Goal: Task Accomplishment & Management: Manage account settings

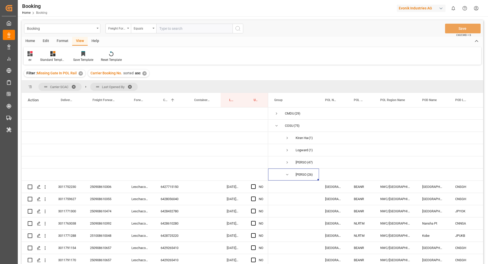
scroll to position [140, 0]
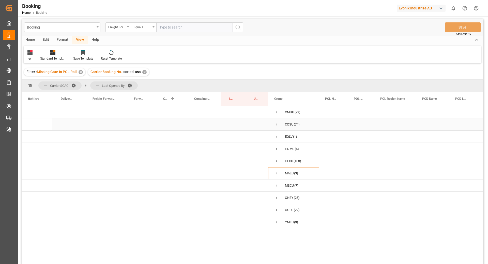
click at [276, 125] on span "Press SPACE to select this row." at bounding box center [276, 124] width 5 height 5
click at [290, 172] on span "Vipul Benurkar (26)" at bounding box center [293, 172] width 39 height 11
click at [289, 173] on span "Press SPACE to select this row." at bounding box center [287, 173] width 5 height 5
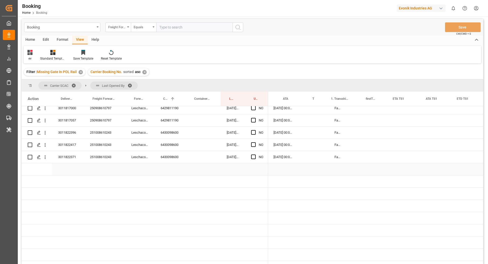
scroll to position [0, 433]
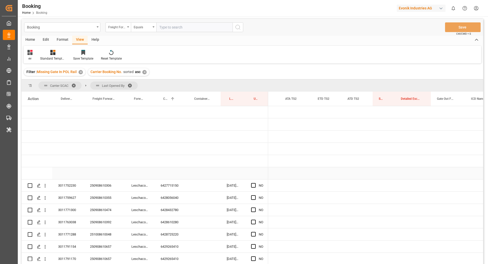
click at [172, 177] on div "Press SPACE to select this row." at bounding box center [170, 173] width 31 height 12
click at [172, 188] on div "6427715150" at bounding box center [170, 185] width 31 height 12
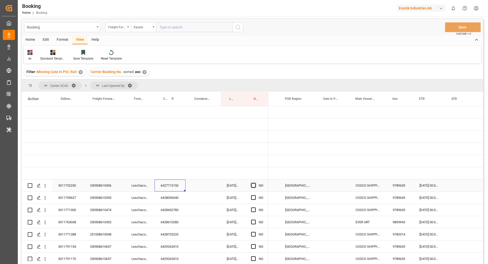
click at [255, 185] on span "Press SPACE to select this row." at bounding box center [253, 185] width 5 height 5
click at [255, 183] on input "Press SPACE to select this row." at bounding box center [255, 183] width 0 height 0
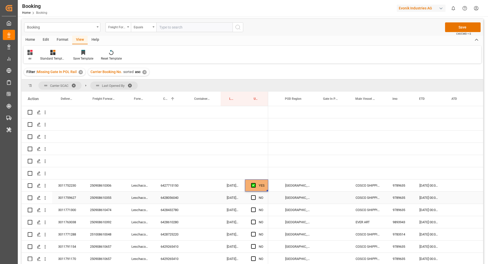
click at [172, 200] on div "6428056040" at bounding box center [170, 197] width 31 height 12
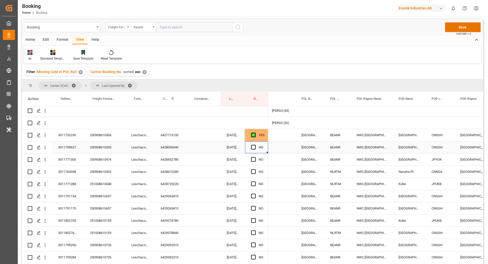
click at [253, 143] on div "Press SPACE to select this row." at bounding box center [255, 147] width 8 height 12
click at [254, 146] on span "Press SPACE to select this row." at bounding box center [253, 147] width 5 height 5
click at [255, 145] on input "Press SPACE to select this row." at bounding box center [255, 145] width 0 height 0
click at [168, 166] on div "6428610280" at bounding box center [170, 171] width 31 height 12
click at [172, 162] on div "6428432780" at bounding box center [170, 159] width 31 height 12
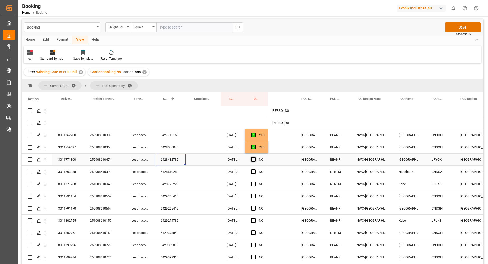
click at [252, 160] on span "Press SPACE to select this row." at bounding box center [253, 159] width 5 height 5
click at [255, 157] on input "Press SPACE to select this row." at bounding box center [255, 157] width 0 height 0
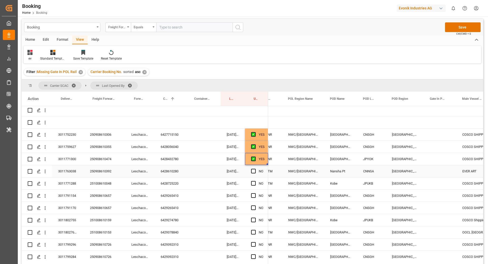
click at [176, 171] on div "6428610280" at bounding box center [170, 171] width 31 height 12
click at [253, 172] on span "Press SPACE to select this row." at bounding box center [253, 170] width 5 height 5
click at [255, 168] on input "Press SPACE to select this row." at bounding box center [255, 168] width 0 height 0
drag, startPoint x: 169, startPoint y: 185, endPoint x: 173, endPoint y: 186, distance: 3.1
click at [169, 185] on div "6428725220" at bounding box center [170, 183] width 31 height 12
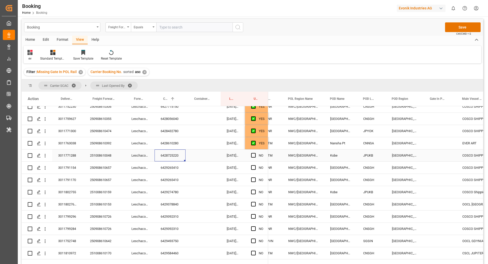
click at [257, 156] on div "Press SPACE to select this row." at bounding box center [255, 155] width 8 height 12
click at [251, 156] on div "NO" at bounding box center [256, 155] width 23 height 12
click at [254, 155] on span "Press SPACE to select this row." at bounding box center [253, 155] width 5 height 5
click at [255, 153] on input "Press SPACE to select this row." at bounding box center [255, 153] width 0 height 0
click at [163, 170] on div "6429265410" at bounding box center [170, 167] width 31 height 12
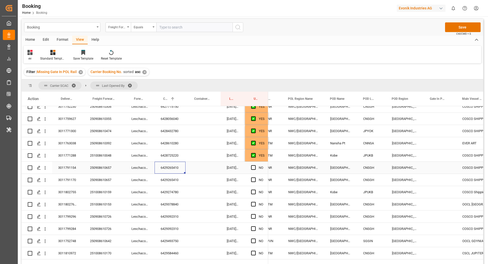
click at [253, 164] on div "Press SPACE to select this row." at bounding box center [255, 168] width 8 height 12
click at [251, 164] on div "Press SPACE to select this row." at bounding box center [255, 168] width 8 height 12
click at [253, 166] on span "Press SPACE to select this row." at bounding box center [253, 167] width 5 height 5
click at [255, 165] on input "Press SPACE to select this row." at bounding box center [255, 165] width 0 height 0
click at [253, 177] on span "Press SPACE to select this row." at bounding box center [253, 179] width 5 height 5
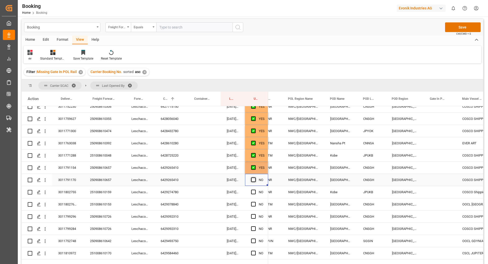
click at [255, 177] on input "Press SPACE to select this row." at bounding box center [255, 177] width 0 height 0
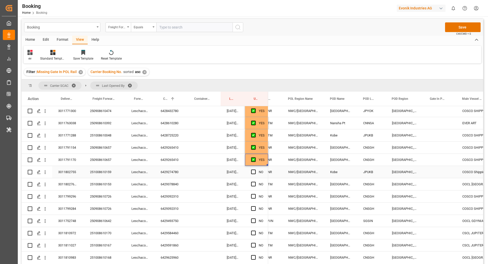
click at [179, 174] on div "6429274780" at bounding box center [170, 172] width 31 height 12
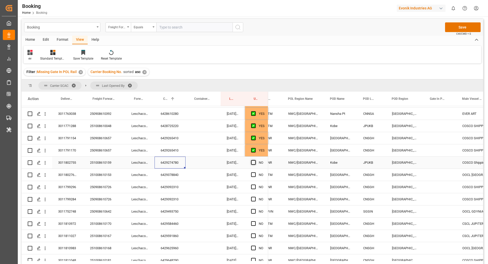
click at [254, 161] on span "Press SPACE to select this row." at bounding box center [253, 162] width 5 height 5
click at [255, 160] on input "Press SPACE to select this row." at bounding box center [255, 160] width 0 height 0
click at [171, 174] on div "6429378840" at bounding box center [170, 174] width 31 height 12
click at [253, 174] on span "Press SPACE to select this row." at bounding box center [253, 174] width 5 height 5
click at [255, 172] on input "Press SPACE to select this row." at bounding box center [255, 172] width 0 height 0
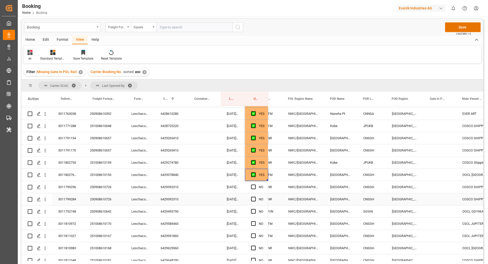
click at [173, 186] on div "6429392310" at bounding box center [170, 187] width 31 height 12
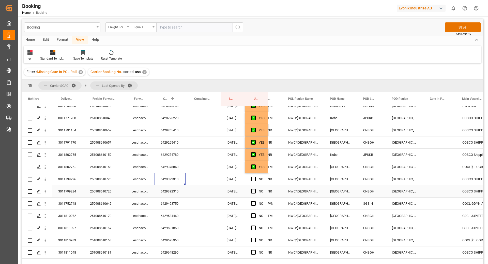
scroll to position [123, 0]
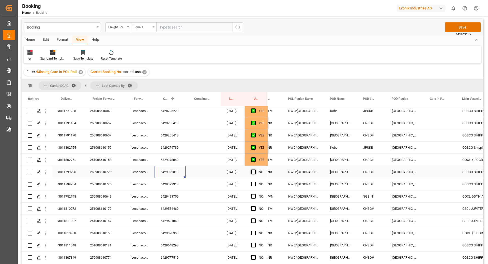
click at [253, 172] on span "Press SPACE to select this row." at bounding box center [253, 171] width 5 height 5
click at [255, 169] on input "Press SPACE to select this row." at bounding box center [255, 169] width 0 height 0
click at [252, 181] on span "Press SPACE to select this row." at bounding box center [253, 183] width 5 height 5
click at [255, 181] on input "Press SPACE to select this row." at bounding box center [255, 181] width 0 height 0
click at [169, 193] on div "6429493750" at bounding box center [170, 196] width 31 height 12
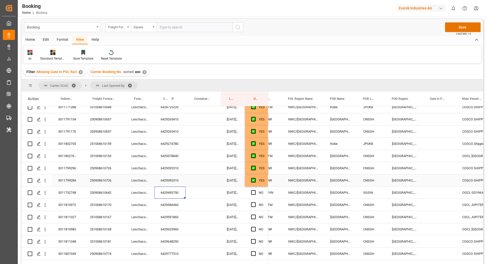
scroll to position [128, 0]
click at [250, 191] on div "NO" at bounding box center [256, 192] width 23 height 12
click at [254, 192] on span "Press SPACE to select this row." at bounding box center [253, 191] width 5 height 5
click at [255, 189] on input "Press SPACE to select this row." at bounding box center [255, 189] width 0 height 0
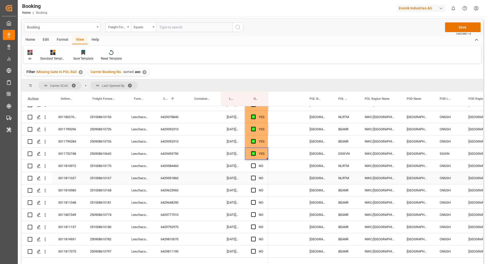
scroll to position [166, 0]
click at [179, 167] on div "6429584460" at bounding box center [170, 165] width 31 height 12
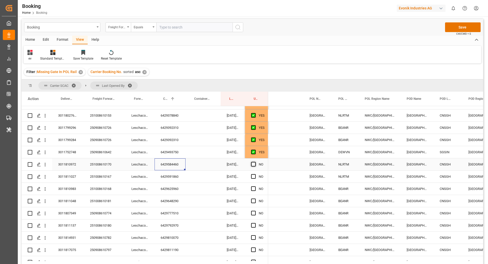
scroll to position [168, 0]
click at [254, 165] on span "Press SPACE to select this row." at bounding box center [253, 163] width 5 height 5
click at [255, 161] on input "Press SPACE to select this row." at bounding box center [255, 161] width 0 height 0
click at [182, 176] on div "6429591860" at bounding box center [170, 176] width 31 height 12
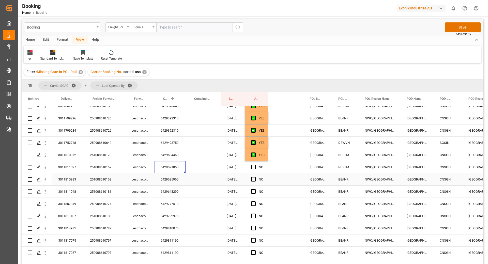
scroll to position [177, 0]
click at [254, 165] on span "Press SPACE to select this row." at bounding box center [253, 166] width 5 height 5
click at [255, 164] on input "Press SPACE to select this row." at bounding box center [255, 164] width 0 height 0
click at [149, 188] on div "Leschaco Bremen" at bounding box center [139, 191] width 29 height 12
click at [172, 177] on div "6429625960" at bounding box center [170, 179] width 31 height 12
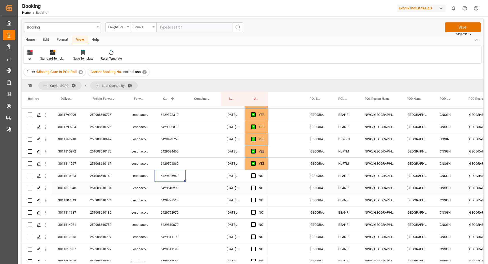
scroll to position [186, 0]
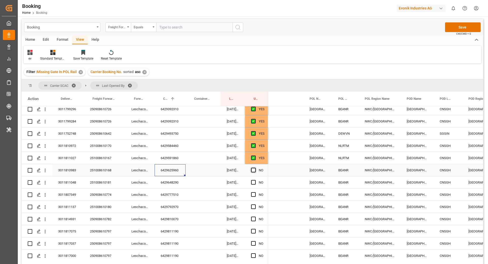
click at [254, 168] on span "Press SPACE to select this row." at bounding box center [253, 169] width 5 height 5
click at [255, 167] on input "Press SPACE to select this row." at bounding box center [255, 167] width 0 height 0
click at [194, 186] on div "Press SPACE to select this row." at bounding box center [203, 182] width 35 height 12
click at [180, 185] on div "6429648290" at bounding box center [170, 182] width 31 height 12
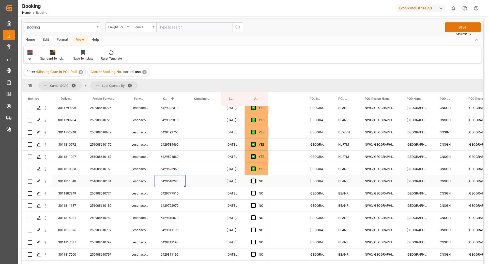
click at [254, 182] on span "Press SPACE to select this row." at bounding box center [253, 180] width 5 height 5
click at [255, 178] on input "Press SPACE to select this row." at bounding box center [255, 178] width 0 height 0
click at [181, 190] on div "6429777510" at bounding box center [170, 193] width 31 height 12
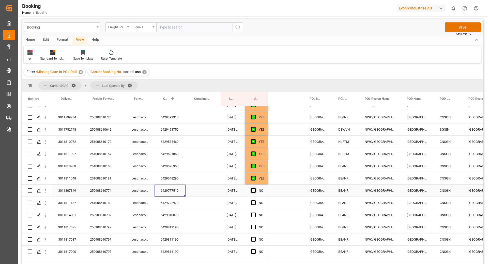
click at [253, 189] on span "Press SPACE to select this row." at bounding box center [253, 190] width 5 height 5
click at [255, 188] on input "Press SPACE to select this row." at bounding box center [255, 188] width 0 height 0
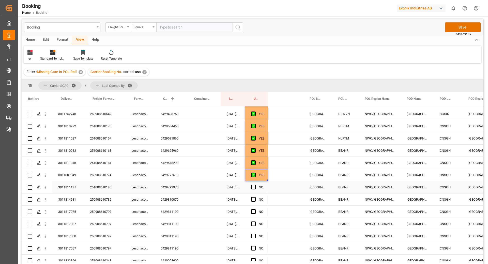
scroll to position [216, 0]
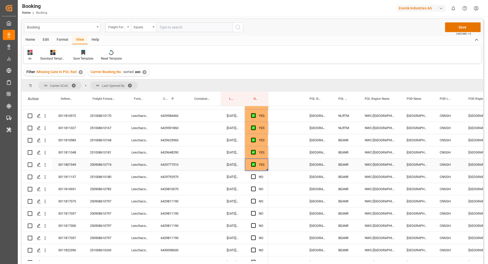
click at [158, 174] on div "6429792970" at bounding box center [170, 177] width 31 height 12
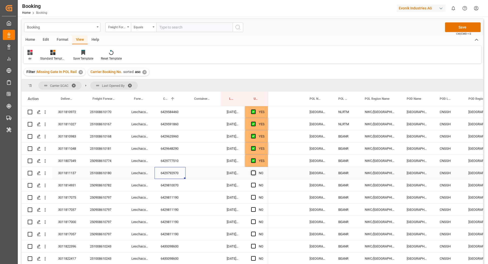
scroll to position [221, 0]
click at [253, 172] on span "Press SPACE to select this row." at bounding box center [253, 171] width 5 height 5
click at [255, 169] on input "Press SPACE to select this row." at bounding box center [255, 169] width 0 height 0
drag, startPoint x: 176, startPoint y: 186, endPoint x: 190, endPoint y: 185, distance: 13.7
click at [176, 186] on div "6429810070" at bounding box center [170, 184] width 31 height 12
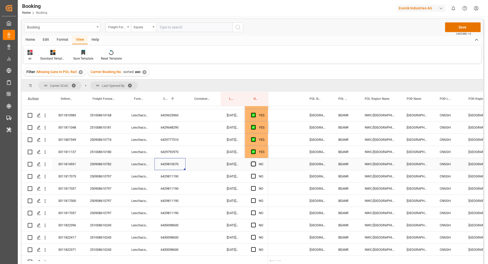
scroll to position [241, 0]
click at [253, 164] on span "Press SPACE to select this row." at bounding box center [253, 163] width 5 height 5
click at [255, 161] on input "Press SPACE to select this row." at bounding box center [255, 161] width 0 height 0
drag, startPoint x: 186, startPoint y: 178, endPoint x: 226, endPoint y: 193, distance: 43.3
click at [186, 178] on div "Press SPACE to select this row." at bounding box center [203, 176] width 35 height 12
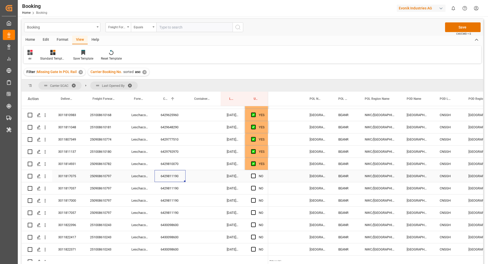
drag, startPoint x: 177, startPoint y: 174, endPoint x: 188, endPoint y: 180, distance: 13.2
click at [176, 174] on div "6429811190" at bounding box center [170, 176] width 31 height 12
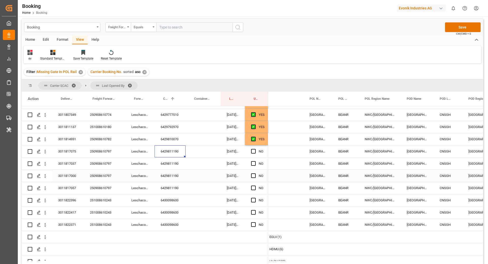
scroll to position [266, 0]
click at [255, 149] on span "Press SPACE to select this row." at bounding box center [253, 150] width 5 height 5
click at [255, 148] on input "Press SPACE to select this row." at bounding box center [255, 148] width 0 height 0
click at [252, 165] on div "Press SPACE to select this row." at bounding box center [255, 163] width 8 height 12
click at [252, 162] on span "Press SPACE to select this row." at bounding box center [253, 162] width 5 height 5
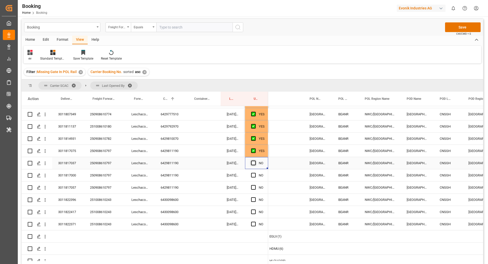
click at [255, 160] on input "Press SPACE to select this row." at bounding box center [255, 160] width 0 height 0
click at [255, 177] on div "Press SPACE to select this row." at bounding box center [255, 175] width 8 height 12
click at [254, 175] on span "Press SPACE to select this row." at bounding box center [253, 175] width 5 height 5
click at [255, 173] on input "Press SPACE to select this row." at bounding box center [255, 173] width 0 height 0
click at [253, 185] on span "Press SPACE to select this row." at bounding box center [253, 187] width 5 height 5
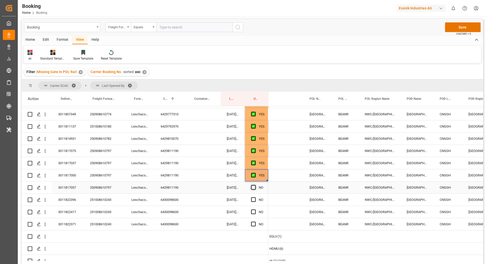
click at [255, 185] on input "Press SPACE to select this row." at bounding box center [255, 185] width 0 height 0
click at [174, 201] on div "6430098600" at bounding box center [170, 199] width 31 height 12
click at [253, 199] on span "Press SPACE to select this row." at bounding box center [253, 199] width 5 height 5
click at [255, 197] on input "Press SPACE to select this row." at bounding box center [255, 197] width 0 height 0
click at [253, 209] on span "Press SPACE to select this row." at bounding box center [253, 211] width 5 height 5
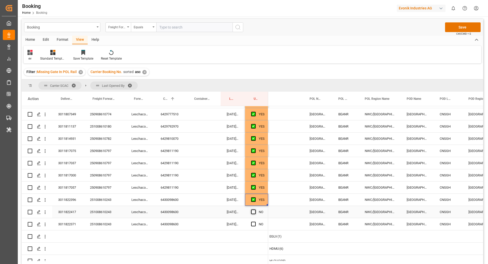
click at [255, 209] on input "Press SPACE to select this row." at bounding box center [255, 209] width 0 height 0
click at [252, 221] on div "Press SPACE to select this row." at bounding box center [255, 224] width 8 height 12
click at [254, 224] on span "Press SPACE to select this row." at bounding box center [253, 223] width 5 height 5
click at [255, 221] on input "Press SPACE to select this row." at bounding box center [255, 221] width 0 height 0
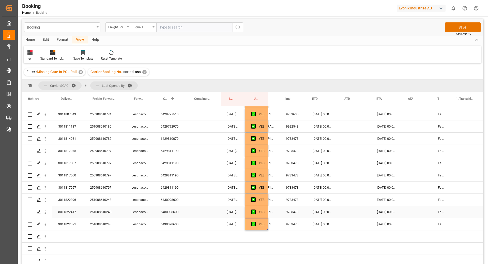
scroll to position [0, 306]
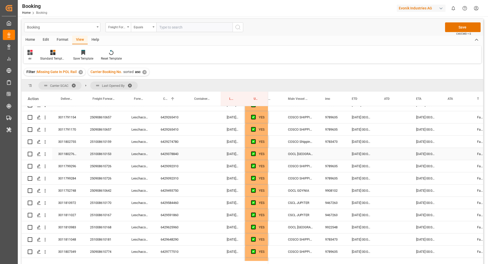
click at [297, 155] on div "OOCL DENMARK" at bounding box center [300, 154] width 37 height 12
click at [293, 158] on input "OOCL DENMARK" at bounding box center [300, 157] width 29 height 10
click at [296, 156] on input "OOCL DENMARK" at bounding box center [300, 157] width 29 height 10
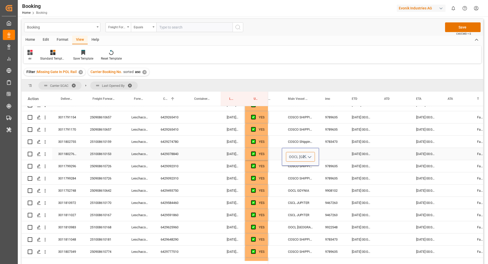
click at [297, 157] on input "OOCL DENMARK" at bounding box center [300, 157] width 29 height 10
click at [296, 173] on div "OOCL DENMARK - 9922548" at bounding box center [316, 171] width 61 height 18
type input "OOCL DENMARK - 9922548"
click at [374, 159] on div "10.10.2025 00:00:00" at bounding box center [362, 154] width 32 height 12
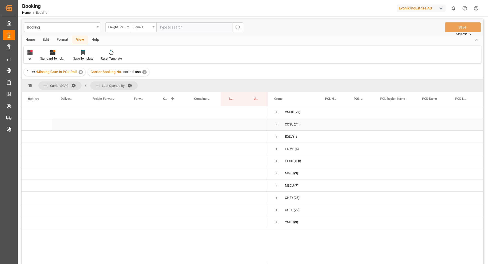
click at [278, 125] on span "Press SPACE to select this row." at bounding box center [276, 124] width 5 height 5
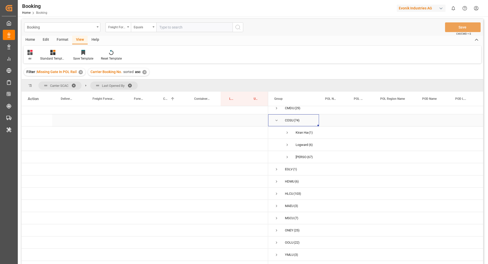
click at [279, 116] on span "COSU (74)" at bounding box center [293, 119] width 39 height 11
click at [277, 118] on span "Press SPACE to select this row." at bounding box center [276, 120] width 5 height 5
click at [275, 135] on span "Press SPACE to select this row." at bounding box center [276, 136] width 5 height 5
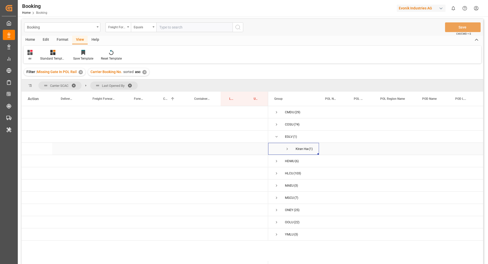
click at [286, 147] on span "Press SPACE to select this row." at bounding box center [287, 148] width 5 height 5
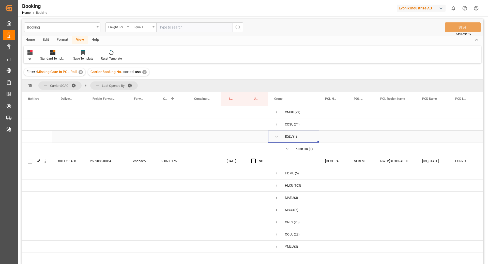
drag, startPoint x: 278, startPoint y: 136, endPoint x: 275, endPoint y: 137, distance: 3.0
click at [274, 136] on div "EGLV (1)" at bounding box center [293, 136] width 51 height 12
click at [278, 137] on span "Press SPACE to select this row." at bounding box center [276, 136] width 5 height 5
click at [275, 136] on span "Press SPACE to select this row." at bounding box center [276, 136] width 5 height 5
click at [277, 136] on span "Press SPACE to select this row." at bounding box center [276, 136] width 5 height 5
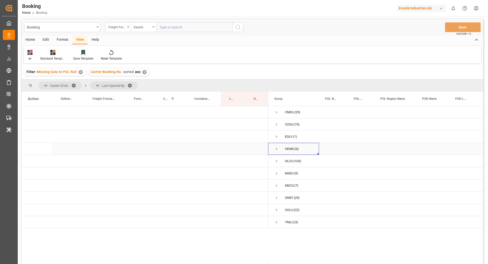
click at [278, 150] on span "Press SPACE to select this row." at bounding box center [276, 148] width 5 height 5
click at [286, 161] on span "Press SPACE to select this row." at bounding box center [287, 161] width 5 height 5
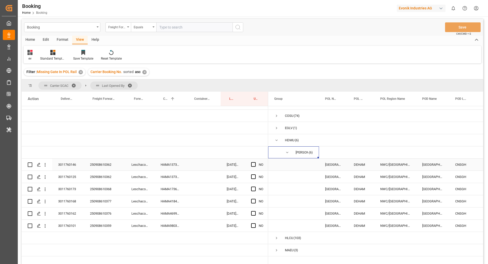
scroll to position [9, 0]
click at [165, 167] on div "HAMA13738500" at bounding box center [170, 164] width 31 height 12
click at [252, 165] on span "Press SPACE to select this row." at bounding box center [253, 164] width 5 height 5
click at [255, 162] on input "Press SPACE to select this row." at bounding box center [255, 162] width 0 height 0
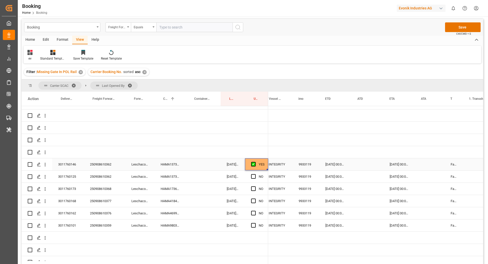
scroll to position [0, 324]
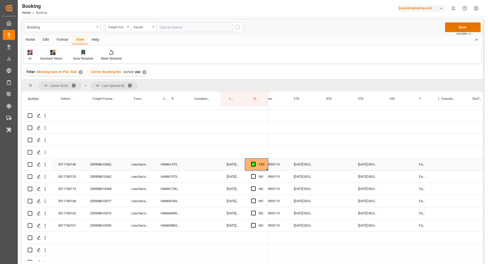
click at [165, 171] on div "HAMA13738500" at bounding box center [170, 176] width 31 height 12
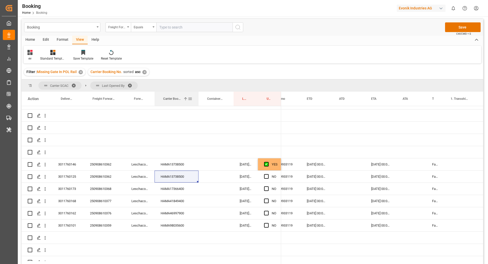
drag, startPoint x: 185, startPoint y: 99, endPoint x: 198, endPoint y: 102, distance: 13.3
click at [198, 102] on div at bounding box center [198, 98] width 2 height 14
click at [177, 181] on div "HAMA13738500" at bounding box center [177, 176] width 44 height 12
click at [263, 177] on div "NO" at bounding box center [269, 176] width 23 height 12
click at [265, 174] on span "Press SPACE to select this row." at bounding box center [266, 176] width 5 height 5
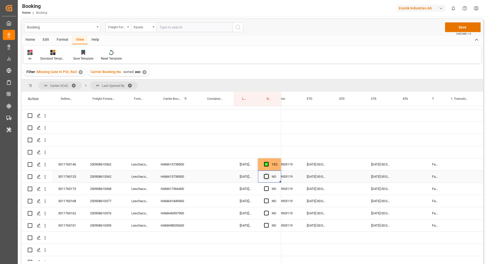
click at [268, 174] on input "Press SPACE to select this row." at bounding box center [268, 174] width 0 height 0
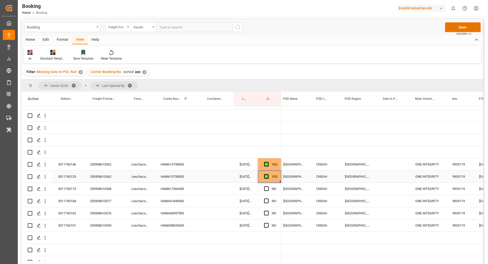
scroll to position [0, 152]
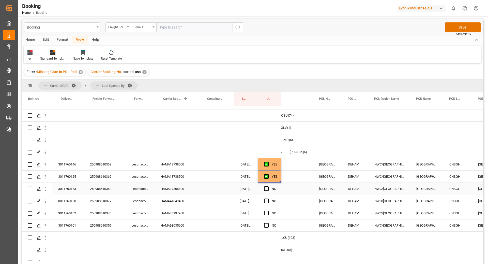
click at [169, 187] on div "HAMA17366400" at bounding box center [177, 188] width 44 height 12
click at [264, 186] on span "Press SPACE to select this row." at bounding box center [266, 188] width 5 height 5
click at [268, 186] on input "Press SPACE to select this row." at bounding box center [268, 186] width 0 height 0
click at [179, 199] on div "HAMA41849400" at bounding box center [177, 201] width 44 height 12
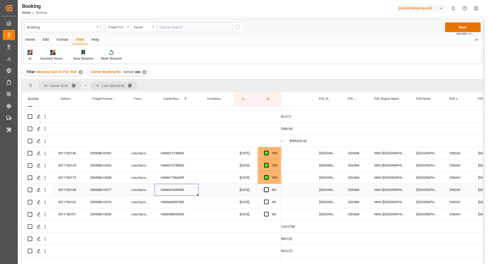
click at [267, 189] on span "Press SPACE to select this row." at bounding box center [266, 189] width 5 height 5
click at [268, 187] on input "Press SPACE to select this row." at bounding box center [268, 187] width 0 height 0
click at [171, 202] on div "HAMA46997900" at bounding box center [177, 202] width 44 height 12
click at [265, 201] on span "Press SPACE to select this row." at bounding box center [266, 201] width 5 height 5
click at [268, 199] on input "Press SPACE to select this row." at bounding box center [268, 199] width 0 height 0
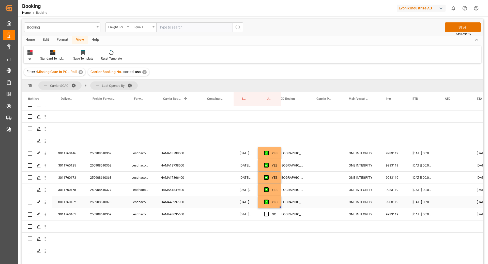
scroll to position [0, 218]
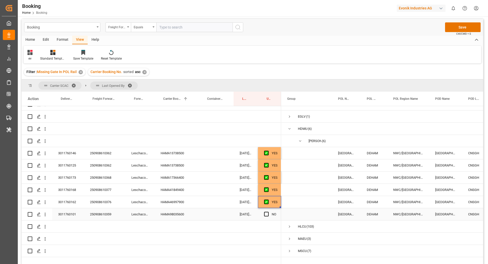
click at [158, 218] on div "HAMA98035600" at bounding box center [177, 214] width 44 height 12
click at [267, 212] on span "Press SPACE to select this row." at bounding box center [266, 213] width 5 height 5
click at [268, 211] on input "Press SPACE to select this row." at bounding box center [268, 211] width 0 height 0
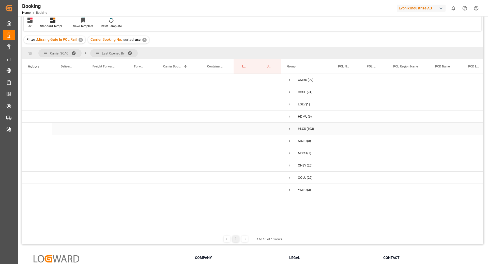
scroll to position [0, 0]
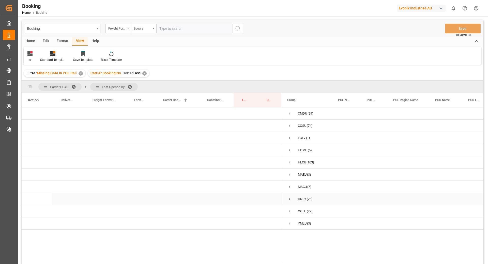
scroll to position [34, 0]
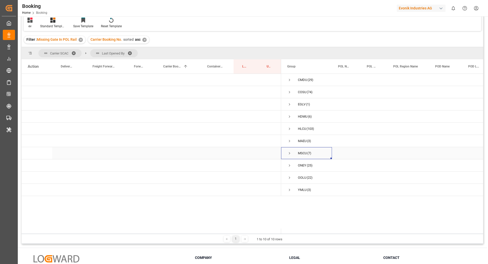
click at [289, 152] on span "Press SPACE to select this row." at bounding box center [289, 153] width 5 height 5
click at [299, 177] on span "Press SPACE to select this row." at bounding box center [300, 177] width 5 height 5
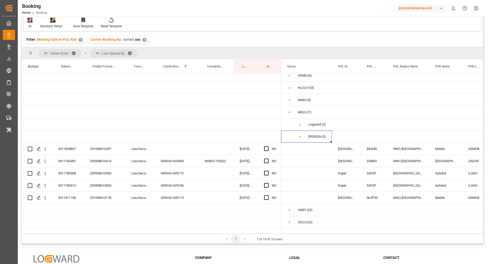
scroll to position [58, 0]
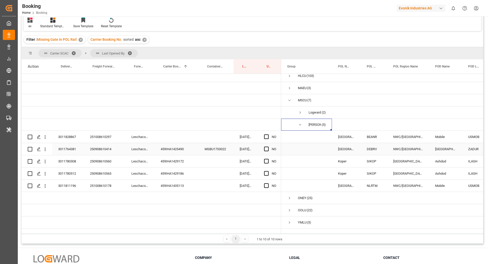
click at [170, 144] on div "459IHA1425490" at bounding box center [177, 149] width 44 height 12
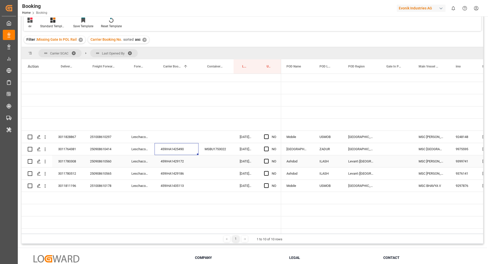
scroll to position [0, 146]
click at [407, 145] on div "Press SPACE to select this row." at bounding box center [399, 149] width 32 height 12
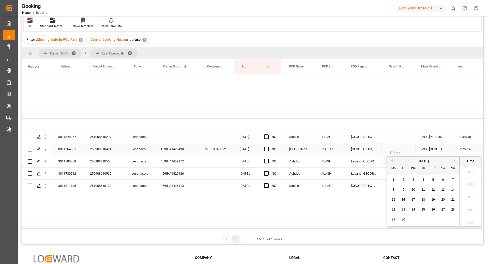
scroll to position [789, 0]
click at [397, 198] on div "15 16 17 18 19 20 21" at bounding box center [423, 199] width 69 height 10
click at [396, 198] on div "15" at bounding box center [393, 199] width 6 height 6
type input "[DATE] 00:00"
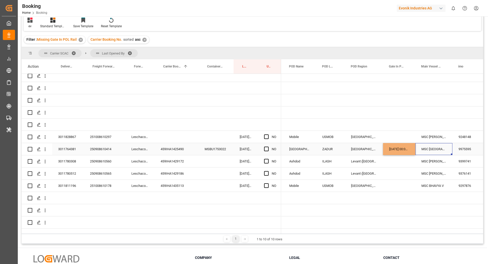
click at [434, 143] on div "MSC [GEOGRAPHIC_DATA]" at bounding box center [433, 149] width 37 height 12
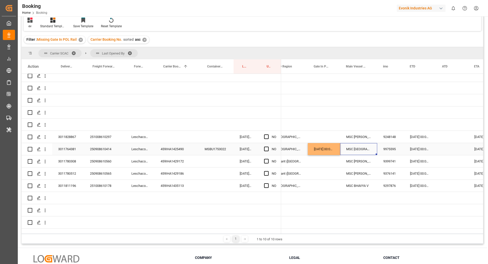
scroll to position [0, 0]
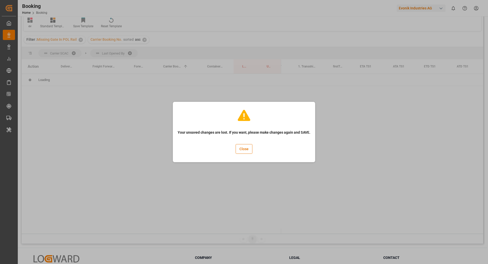
click at [235, 150] on div "Your unsaved changes are lost. If you want, please make changes again and SAVE.…" at bounding box center [244, 132] width 140 height 58
click at [248, 148] on button "Close" at bounding box center [244, 149] width 17 height 10
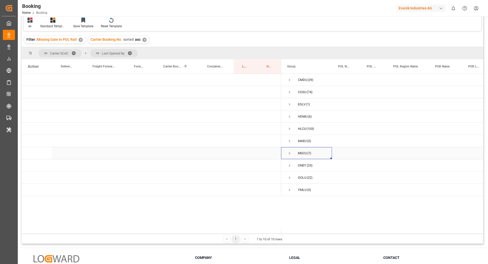
click at [287, 152] on span "Press SPACE to select this row." at bounding box center [289, 153] width 5 height 5
click at [294, 172] on span "[PERSON_NAME] (5)" at bounding box center [306, 177] width 39 height 11
click at [301, 178] on span "Press SPACE to select this row." at bounding box center [300, 177] width 5 height 5
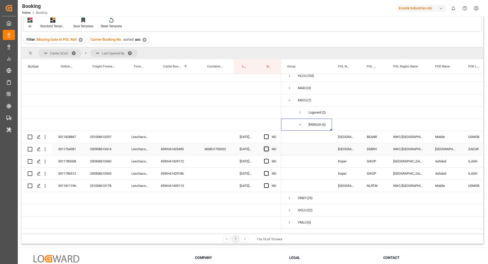
click at [268, 146] on span "Press SPACE to select this row." at bounding box center [266, 148] width 5 height 5
click at [268, 146] on input "Press SPACE to select this row." at bounding box center [268, 146] width 0 height 0
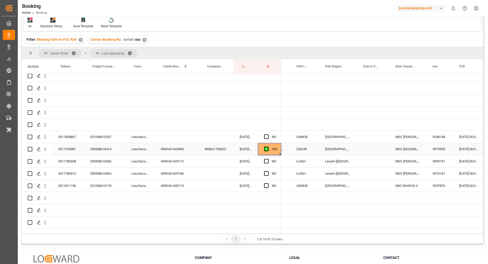
click at [369, 143] on div "Press SPACE to select this row." at bounding box center [373, 149] width 32 height 12
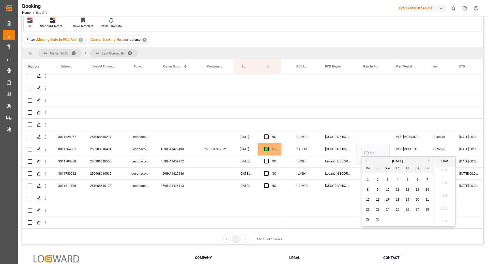
click at [368, 198] on span "15" at bounding box center [367, 199] width 3 height 4
type input "[DATE] 00:00"
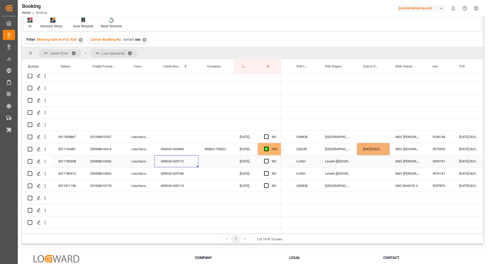
click at [168, 160] on div "459IHA1429172" at bounding box center [177, 161] width 44 height 12
click at [267, 159] on span "Press SPACE to select this row." at bounding box center [266, 161] width 5 height 5
click at [268, 159] on input "Press SPACE to select this row." at bounding box center [268, 159] width 0 height 0
click at [178, 168] on div "459IHA1429186" at bounding box center [177, 173] width 44 height 12
click at [267, 171] on span "Press SPACE to select this row." at bounding box center [266, 173] width 5 height 5
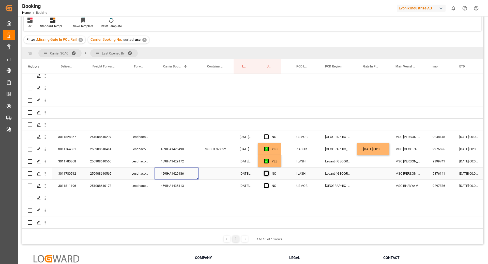
click at [268, 171] on input "Press SPACE to select this row." at bounding box center [268, 171] width 0 height 0
click at [181, 182] on div "459IHA1435113" at bounding box center [177, 185] width 44 height 12
click at [266, 183] on span "Press SPACE to select this row." at bounding box center [266, 185] width 5 height 5
click at [268, 183] on input "Press SPACE to select this row." at bounding box center [268, 183] width 0 height 0
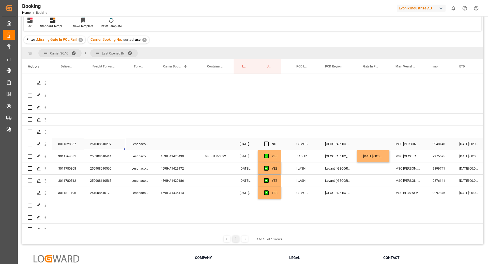
click at [93, 143] on div "251008610297" at bounding box center [104, 144] width 41 height 12
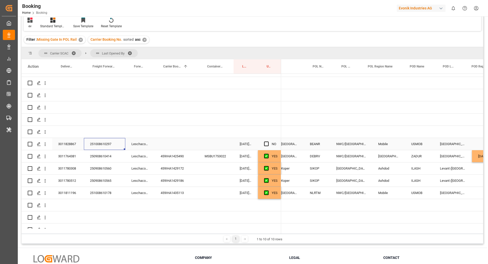
scroll to position [0, 57]
click at [184, 142] on div "Press SPACE to select this row." at bounding box center [177, 144] width 44 height 12
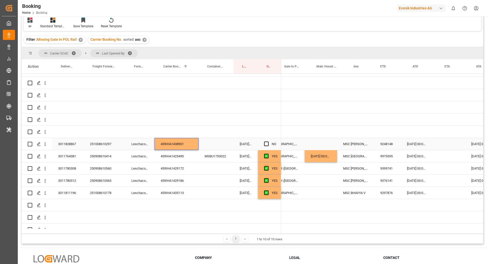
scroll to position [0, 267]
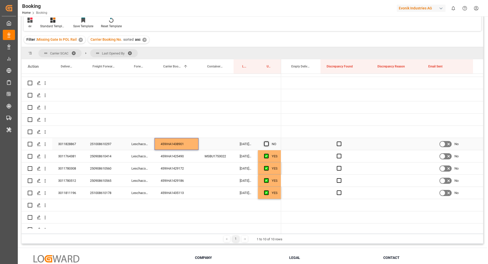
click at [265, 143] on span "Press SPACE to select this row." at bounding box center [266, 143] width 5 height 5
click at [268, 141] on input "Press SPACE to select this row." at bounding box center [268, 141] width 0 height 0
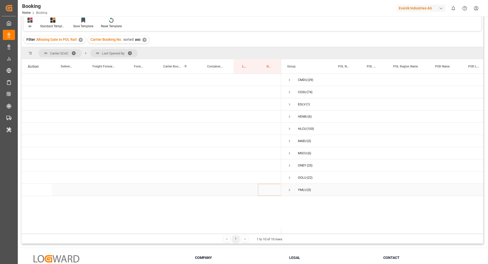
click at [289, 187] on span "Press SPACE to select this row." at bounding box center [289, 190] width 5 height 12
click at [291, 188] on span "Press SPACE to select this row." at bounding box center [289, 189] width 5 height 5
click at [288, 151] on span "Press SPACE to select this row." at bounding box center [289, 153] width 5 height 5
click at [300, 164] on span "Press SPACE to select this row." at bounding box center [300, 165] width 5 height 5
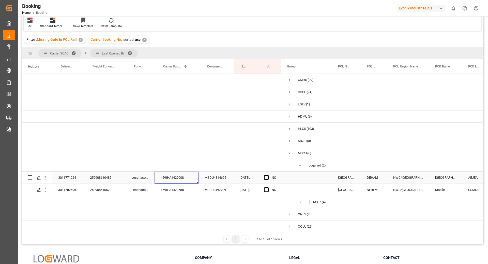
click at [190, 179] on div "459IHA1429008" at bounding box center [177, 177] width 44 height 12
click at [267, 177] on span "Press SPACE to select this row." at bounding box center [266, 177] width 5 height 5
click at [268, 175] on input "Press SPACE to select this row." at bounding box center [268, 175] width 0 height 0
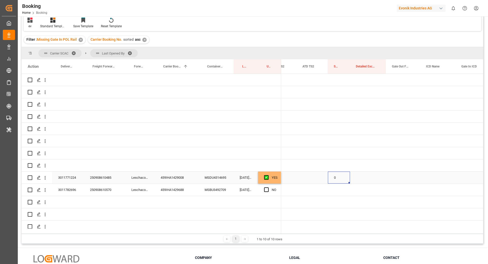
click at [328, 179] on div "0" at bounding box center [339, 177] width 22 height 12
drag, startPoint x: 349, startPoint y: 182, endPoint x: 354, endPoint y: 189, distance: 8.3
click at [198, 187] on div "459IHA1429688" at bounding box center [177, 189] width 44 height 12
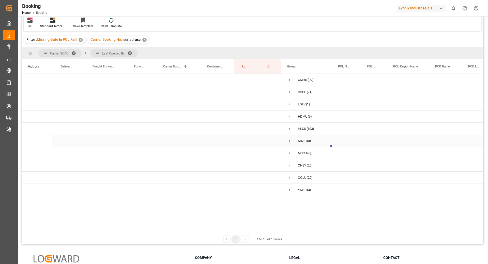
click at [289, 141] on span "Press SPACE to select this row." at bounding box center [289, 140] width 5 height 5
click at [299, 165] on span "Press SPACE to select this row." at bounding box center [300, 165] width 5 height 5
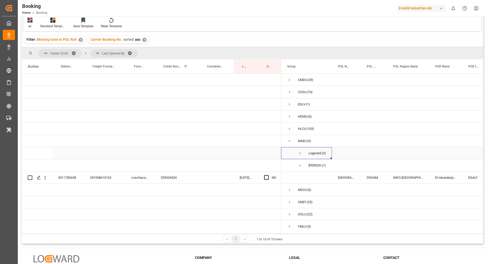
click at [299, 153] on span "Press SPACE to select this row." at bounding box center [300, 153] width 5 height 5
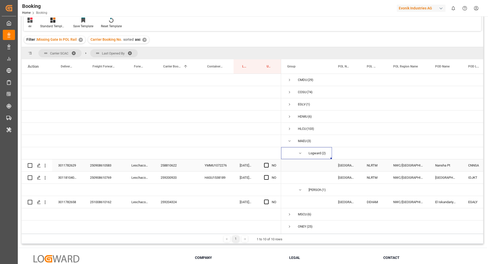
click at [171, 169] on div "258810622" at bounding box center [177, 165] width 44 height 12
click at [216, 164] on div "YMMU1072276" at bounding box center [215, 165] width 35 height 12
click at [173, 165] on div "258810622" at bounding box center [177, 165] width 44 height 12
click at [44, 166] on icon "open menu" at bounding box center [44, 165] width 5 height 5
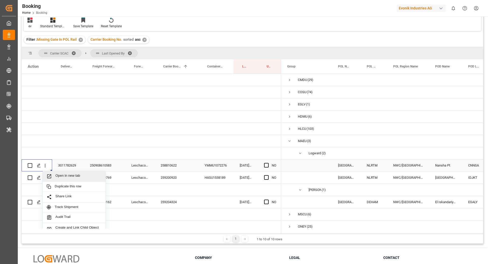
click at [60, 174] on span "Open in new tab" at bounding box center [78, 175] width 46 height 5
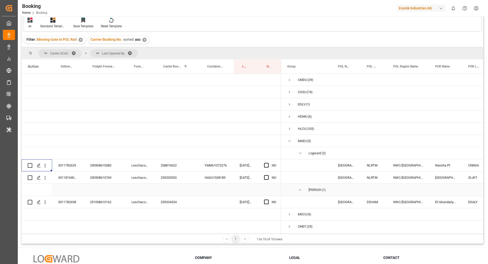
click at [187, 184] on div "Press SPACE to select this row." at bounding box center [177, 189] width 44 height 12
click at [177, 177] on div "259200920" at bounding box center [177, 177] width 44 height 12
click at [216, 175] on div "HASU1538189" at bounding box center [215, 177] width 35 height 12
click at [264, 175] on div "NO" at bounding box center [269, 177] width 23 height 12
click at [267, 177] on span "Press SPACE to select this row." at bounding box center [266, 177] width 5 height 5
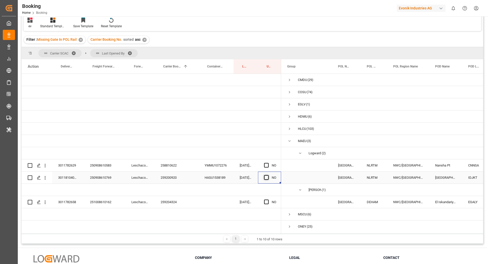
click at [268, 175] on input "Press SPACE to select this row." at bounding box center [268, 175] width 0 height 0
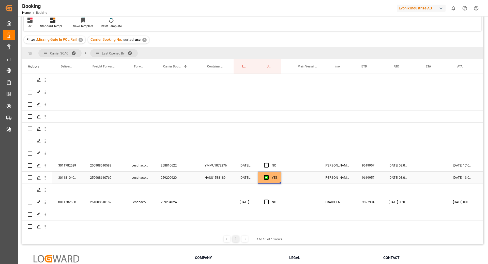
scroll to position [0, 287]
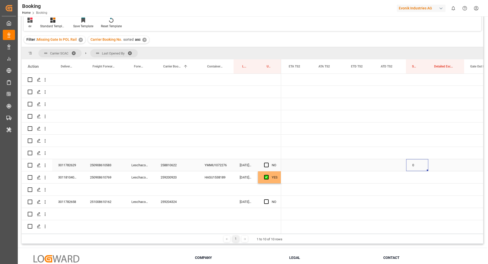
click at [407, 169] on div "0" at bounding box center [417, 165] width 22 height 12
drag, startPoint x: 427, startPoint y: 170, endPoint x: 426, endPoint y: 179, distance: 9.3
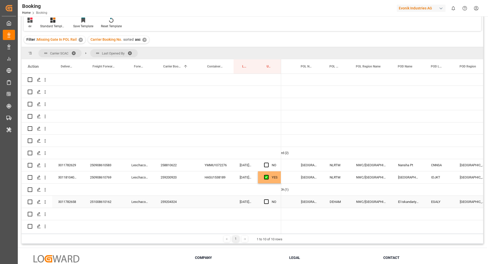
click at [174, 206] on div "259204324" at bounding box center [177, 201] width 44 height 12
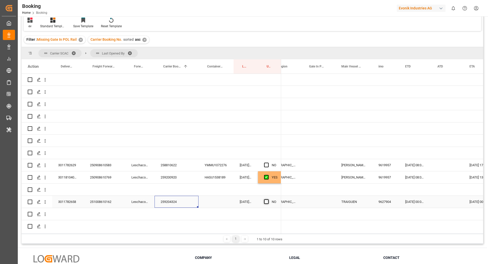
click at [267, 201] on span "Press SPACE to select this row." at bounding box center [266, 201] width 5 height 5
click at [268, 199] on input "Press SPACE to select this row." at bounding box center [268, 199] width 0 height 0
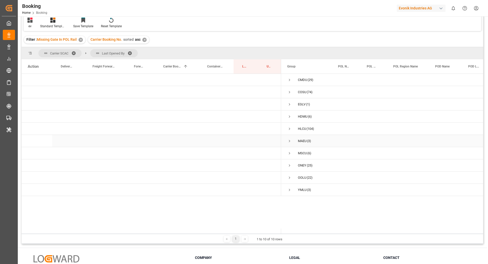
click at [288, 143] on span "Press SPACE to select this row." at bounding box center [289, 140] width 5 height 5
click at [289, 152] on span "Press SPACE to select this row." at bounding box center [289, 153] width 5 height 5
click at [288, 190] on span "Press SPACE to select this row." at bounding box center [289, 189] width 5 height 5
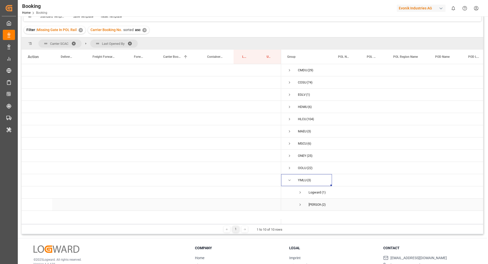
click at [300, 201] on span "Press SPACE to select this row." at bounding box center [300, 204] width 5 height 12
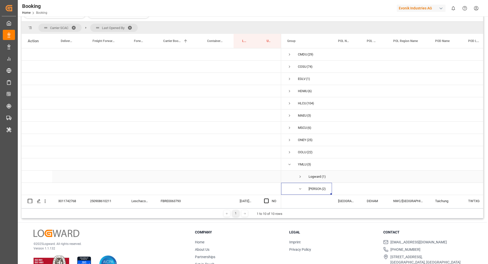
click at [301, 175] on span "Press SPACE to select this row." at bounding box center [300, 176] width 5 height 5
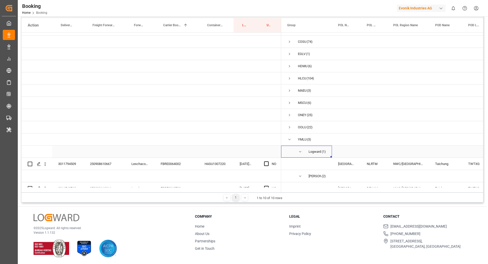
scroll to position [33, 0]
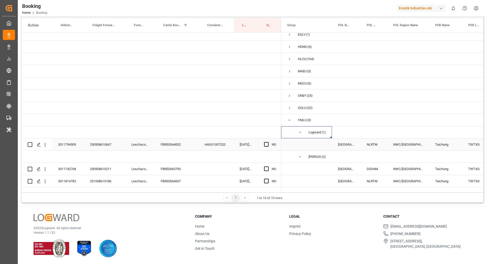
click at [172, 142] on div "FBRE0064002" at bounding box center [177, 144] width 44 height 12
click at [214, 138] on div "HASU1307220" at bounding box center [215, 144] width 35 height 12
click at [220, 141] on div "HASU1307220" at bounding box center [215, 144] width 35 height 12
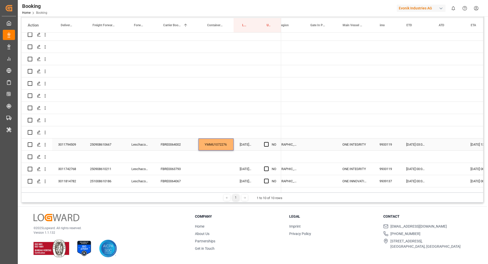
scroll to position [0, 225]
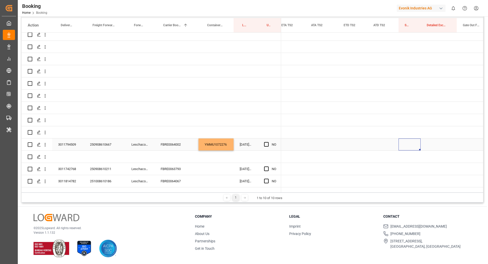
click at [405, 138] on div "Press SPACE to select this row." at bounding box center [409, 144] width 22 height 12
click at [409, 142] on input "Press SPACE to select this row." at bounding box center [410, 147] width 14 height 10
type input "0"
click at [341, 142] on div "Press SPACE to select this row." at bounding box center [352, 144] width 30 height 12
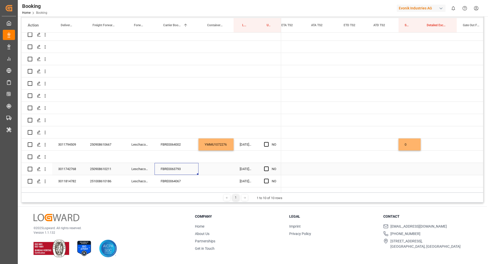
click at [174, 165] on div "FBRE0063793" at bounding box center [177, 169] width 44 height 12
click at [268, 163] on div "Press SPACE to select this row." at bounding box center [268, 169] width 8 height 12
click at [266, 166] on span "Press SPACE to select this row." at bounding box center [266, 168] width 5 height 5
click at [268, 166] on input "Press SPACE to select this row." at bounding box center [268, 166] width 0 height 0
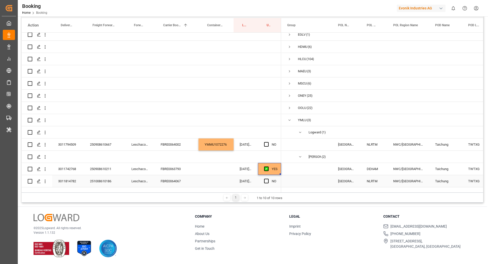
click at [184, 176] on div "FBRE0064067" at bounding box center [177, 181] width 44 height 12
click at [266, 178] on span "Press SPACE to select this row." at bounding box center [266, 180] width 5 height 5
click at [268, 178] on input "Press SPACE to select this row." at bounding box center [268, 178] width 0 height 0
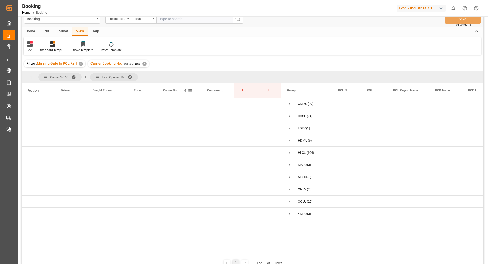
scroll to position [0, 0]
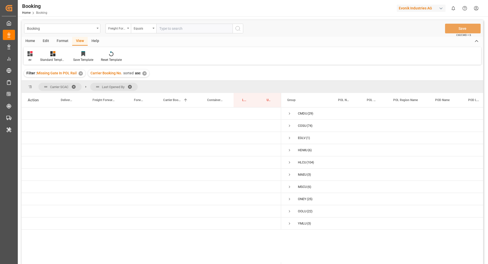
click at [61, 40] on div "Format" at bounding box center [62, 41] width 19 height 9
click at [38, 60] on div "Filter Rows" at bounding box center [34, 59] width 15 height 5
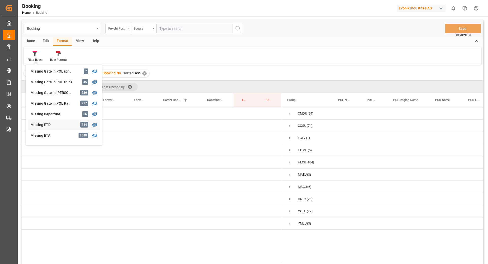
scroll to position [81, 0]
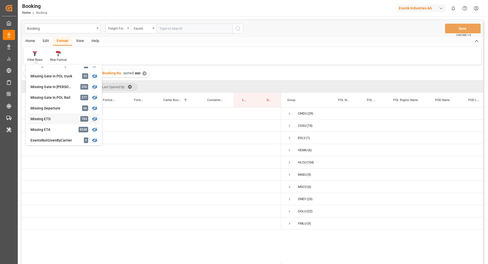
click at [60, 118] on div "Booking Freight Forwarder's Reference No. Equals Save Ctrl/CMD + S Home Edit Fo…" at bounding box center [252, 148] width 461 height 257
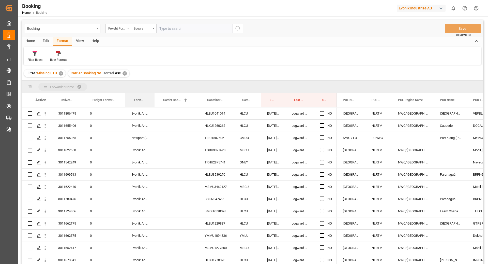
drag, startPoint x: 132, startPoint y: 100, endPoint x: 132, endPoint y: 92, distance: 8.2
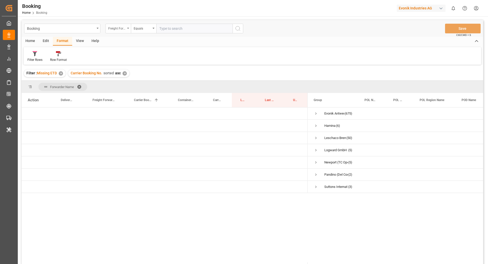
click at [124, 29] on div "Freight Forwarder's Reference No." at bounding box center [116, 28] width 17 height 6
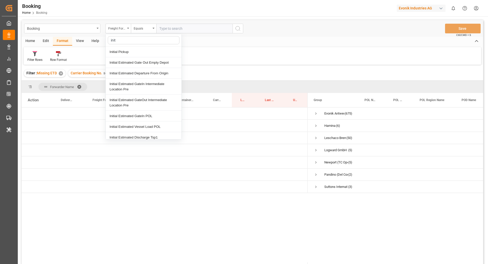
type input "initi"
click at [147, 52] on div "Initial Pickup" at bounding box center [144, 52] width 76 height 11
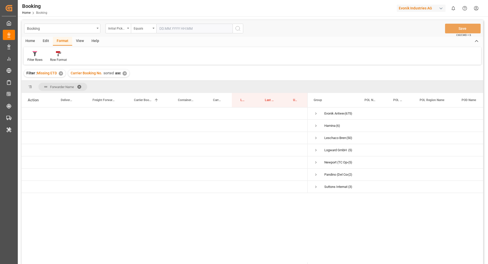
click at [192, 30] on input "text" at bounding box center [194, 29] width 76 height 10
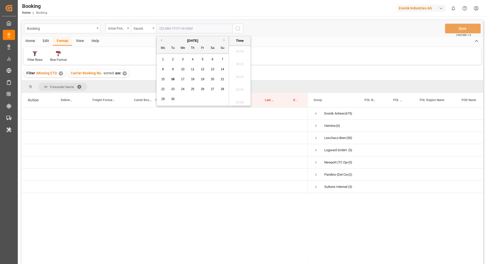
scroll to position [840, 0]
click at [183, 79] on span "17" at bounding box center [182, 79] width 3 height 4
type input "[DATE] 00:00"
click at [144, 30] on div "Equals" at bounding box center [143, 29] width 25 height 10
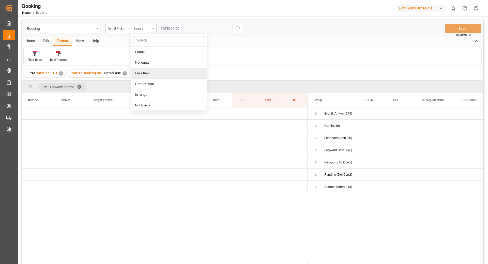
click at [149, 70] on div "Less than" at bounding box center [169, 73] width 76 height 11
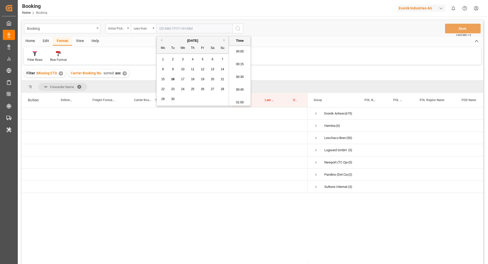
click at [185, 32] on input "text" at bounding box center [194, 29] width 76 height 10
click at [172, 79] on span "16" at bounding box center [172, 79] width 3 height 4
click at [183, 78] on span "17" at bounding box center [182, 79] width 3 height 4
type input "[DATE] 00:00"
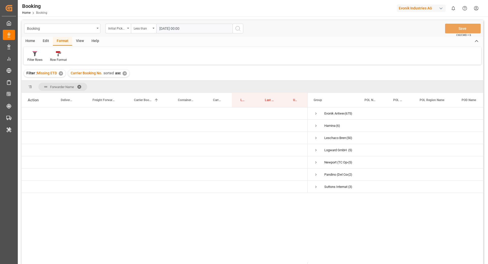
click at [319, 45] on div "Home Edit Format View Help" at bounding box center [252, 41] width 461 height 9
click at [240, 29] on icon "search button" at bounding box center [238, 28] width 6 height 6
click at [206, 73] on div "✕" at bounding box center [203, 73] width 4 height 4
drag, startPoint x: 218, startPoint y: 101, endPoint x: 217, endPoint y: 87, distance: 13.8
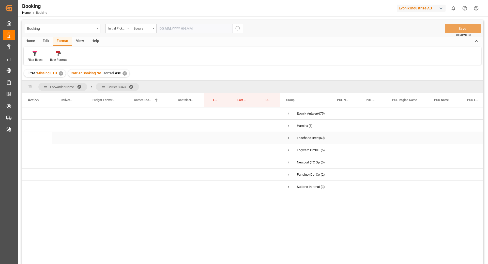
click at [288, 138] on span "Press SPACE to select this row." at bounding box center [288, 137] width 5 height 5
click at [300, 178] on span "Press SPACE to select this row." at bounding box center [299, 174] width 5 height 12
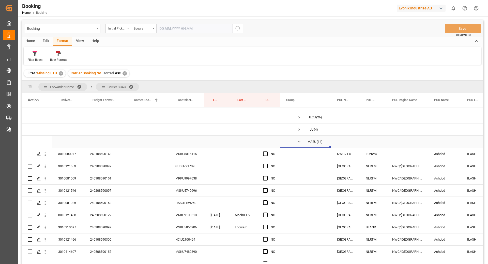
scroll to position [30, 0]
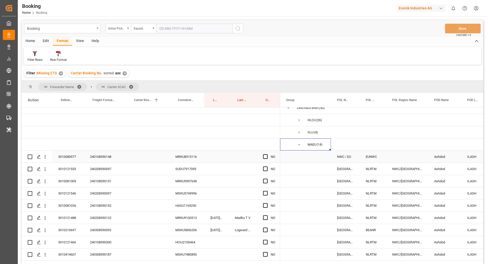
click at [102, 155] on div "240108590148" at bounding box center [104, 156] width 41 height 12
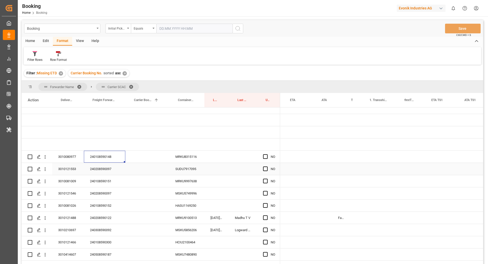
scroll to position [0, 417]
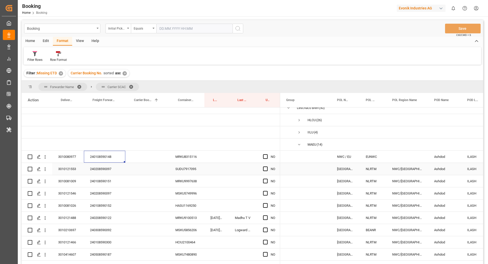
click at [100, 170] on div "240208590097" at bounding box center [104, 169] width 41 height 12
drag, startPoint x: 102, startPoint y: 184, endPoint x: 138, endPoint y: 191, distance: 37.0
click at [102, 184] on div "240108590151" at bounding box center [104, 181] width 41 height 12
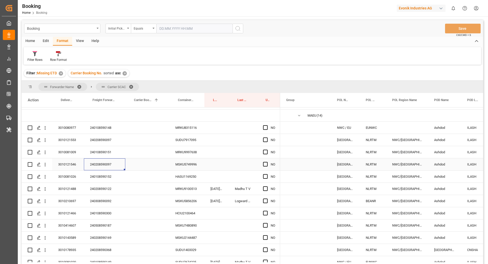
click at [99, 164] on div "240208590097" at bounding box center [104, 164] width 41 height 12
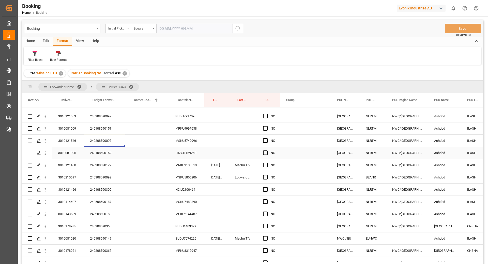
click at [111, 157] on div "240108590152" at bounding box center [104, 153] width 41 height 12
click at [103, 165] on div "240208590122" at bounding box center [104, 165] width 41 height 12
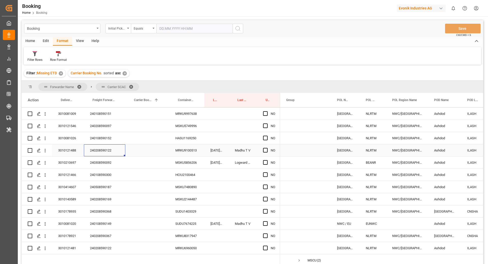
click at [100, 171] on div "240108590300" at bounding box center [104, 174] width 41 height 12
click at [103, 163] on div "240308590092" at bounding box center [104, 162] width 41 height 12
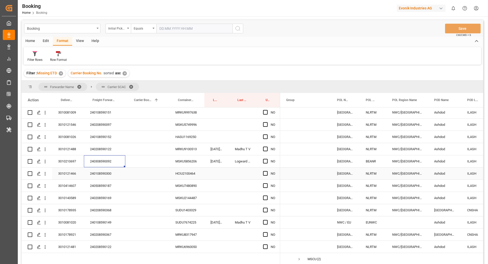
click at [107, 171] on div "240108590300" at bounding box center [104, 173] width 41 height 12
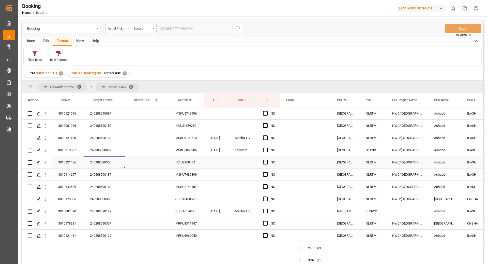
scroll to position [110, 0]
click at [107, 170] on div "240508590187" at bounding box center [104, 174] width 41 height 12
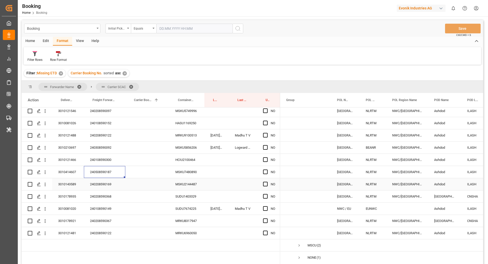
scroll to position [116, 0]
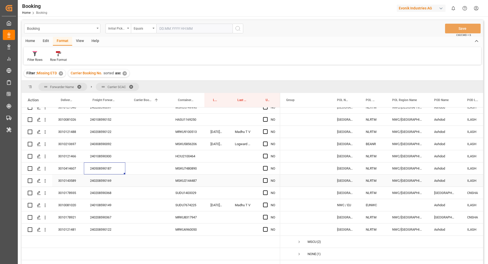
click at [107, 184] on div "240208590169" at bounding box center [104, 180] width 41 height 12
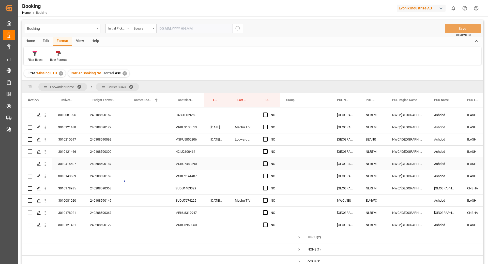
scroll to position [127, 0]
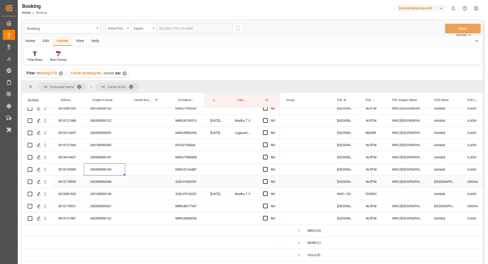
click at [113, 179] on div "240208590368" at bounding box center [104, 181] width 41 height 12
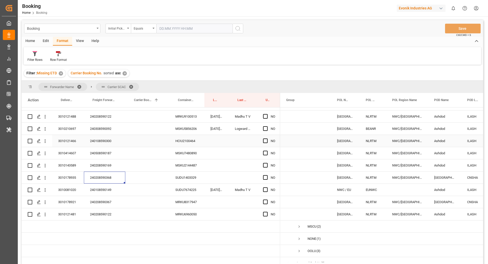
scroll to position [136, 0]
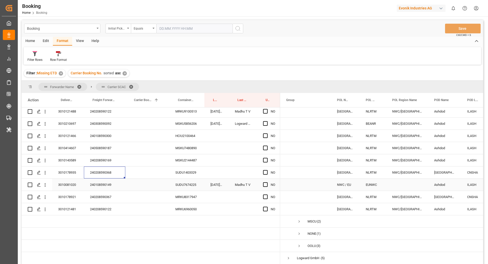
click at [110, 183] on div "240108590149" at bounding box center [104, 184] width 41 height 12
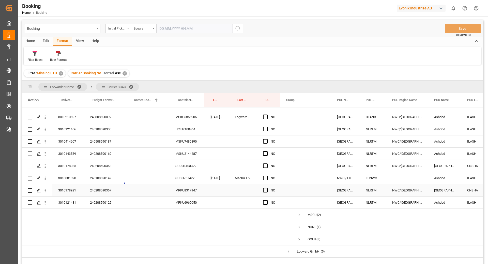
scroll to position [151, 0]
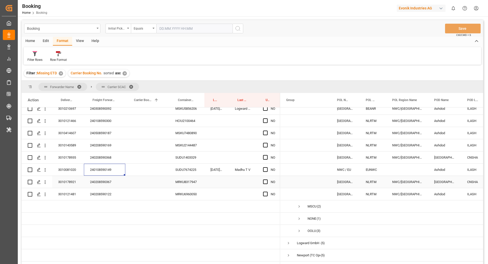
click at [117, 181] on div "240208590367" at bounding box center [104, 182] width 41 height 12
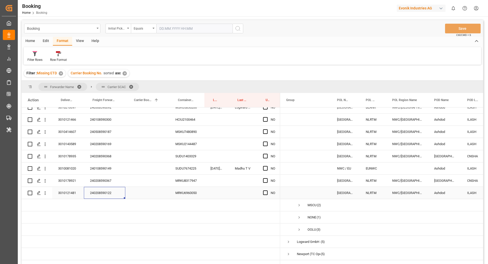
click at [102, 196] on div "240208590122" at bounding box center [104, 193] width 41 height 12
click at [187, 182] on div "MRKU8317947" at bounding box center [186, 180] width 35 height 12
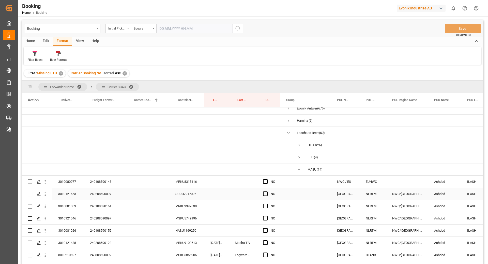
scroll to position [0, 0]
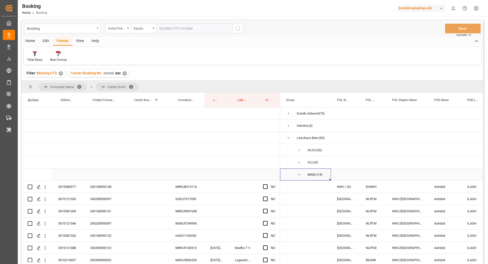
click at [297, 174] on span "Press SPACE to select this row." at bounding box center [299, 174] width 5 height 5
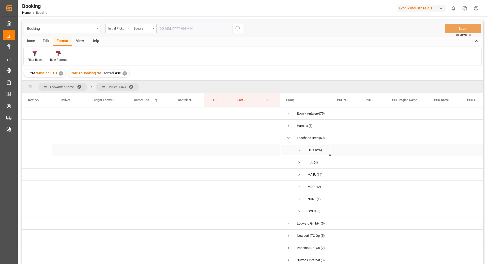
click at [298, 149] on span "Press SPACE to select this row." at bounding box center [299, 150] width 5 height 5
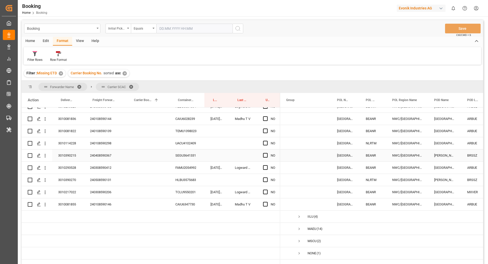
scroll to position [268, 0]
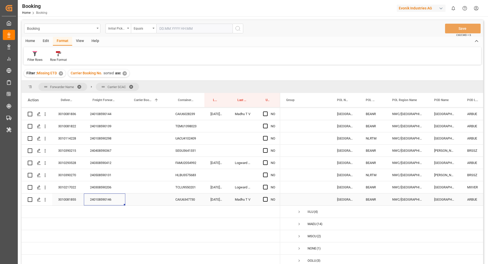
click at [101, 202] on div "240108590146" at bounding box center [104, 199] width 41 height 12
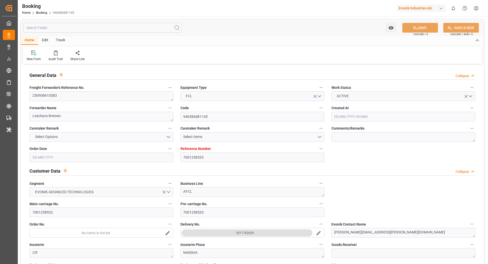
type input "26.08.2025 09:27"
type input "26.08.2025"
type input "11.11.2025"
type input "05.09.2025"
type input "05.09.2025 00:00"
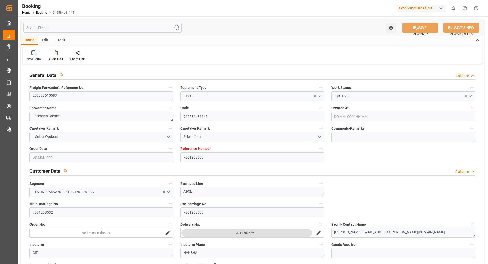
type input "05.09.2025 00:00"
type input "11.09.2025 00:00"
type input "29.08.2025"
type input "23.09.2025 08:00"
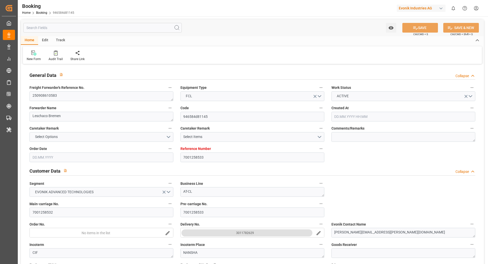
type input "[DATE] 00:00"
type input "08.11.2025 17:00"
type input "11.11.2025 00:00"
type input "22.10.2025 01:00"
type input "15.10.2025 00:00"
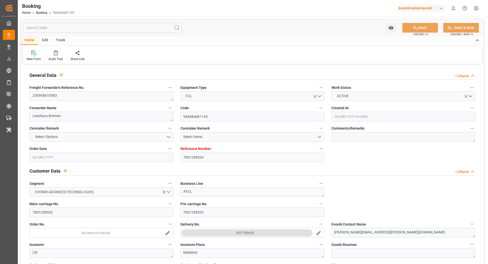
type input "27.10.2025 10:00"
type input "20.10.2025 00:00"
type input "16.09.2025 10:32"
type input "16.09.2025"
type input "23.09.2025 08:00"
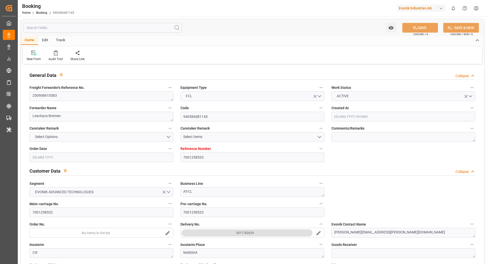
type input "22.10.2025 01:00"
type input "15.10.2025 18:11"
type input "27.10.2025 10:00"
type input "08.11.2025 17:00"
type input "01.11.2025 22:52"
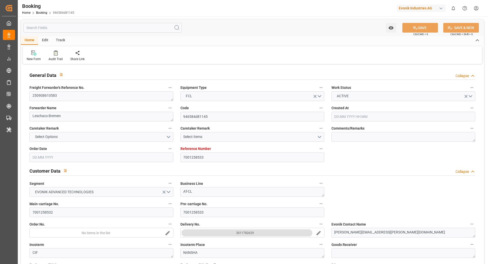
type input "05.11.2025 22:52"
click at [50, 51] on div at bounding box center [56, 52] width 14 height 5
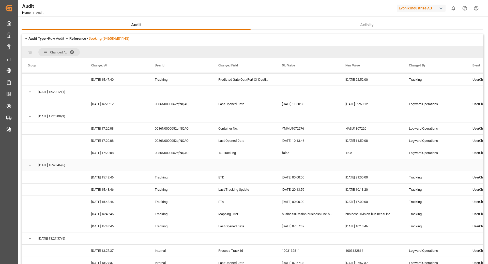
scroll to position [1387, 0]
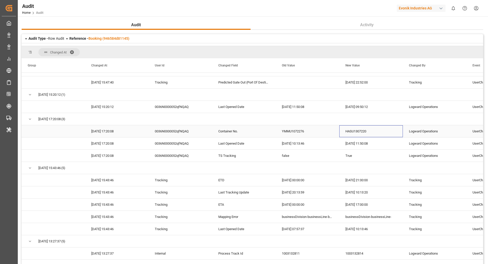
click at [356, 132] on div "HASU1307220" at bounding box center [371, 131] width 64 height 12
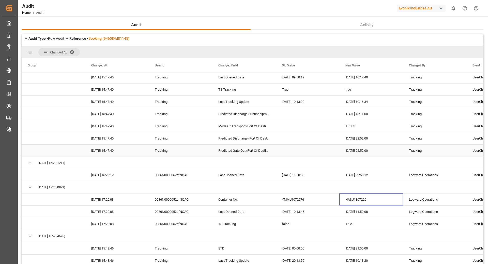
scroll to position [1118, 0]
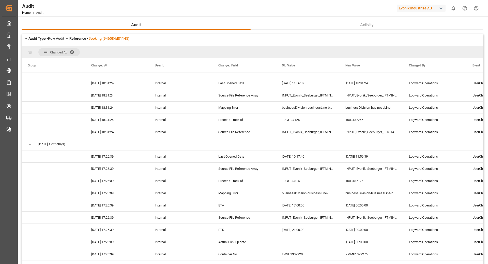
click at [109, 39] on link "Booking (946584d81145)" at bounding box center [108, 38] width 41 height 4
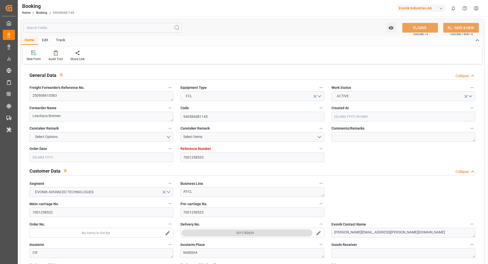
type input "7001258533"
type input "9619957"
type input "9632155"
type input "Maersk"
type input "Maersk Line AS"
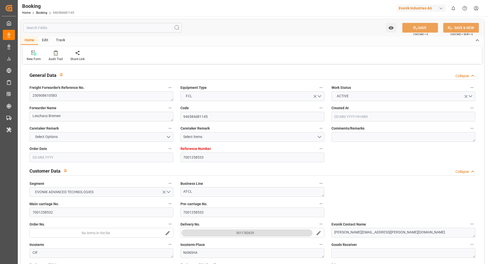
type input "NLRTM"
type input "CNNSA"
type input "MYTPP"
type input "0"
type input "NLRTM"
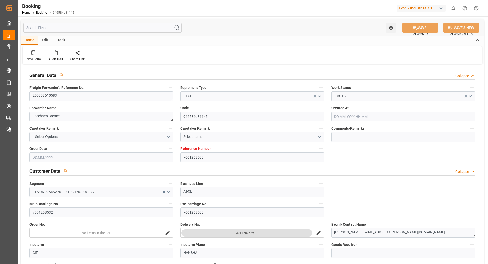
type input "CNNSA"
type input "9894674"
type input "26.08.2025 09:27"
type input "26.08.2025"
type input "11.11.2025"
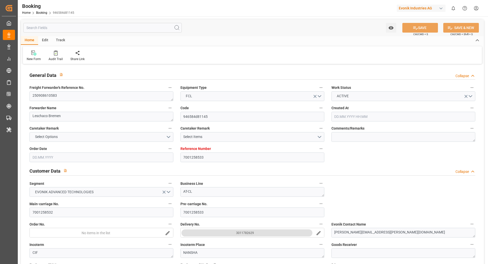
type input "05.09.2025"
type input "05.09.2025 00:00"
type input "11.09.2025 00:00"
type input "29.08.2025"
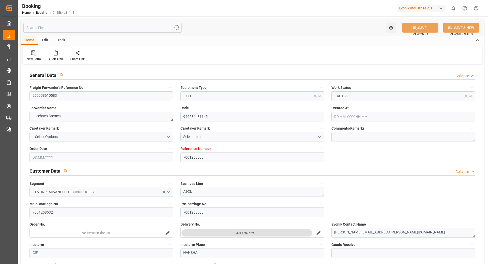
type input "29.08.2025"
type input "23.09.2025 08:00"
type input "[DATE] 00:00"
type input "08.11.2025 17:00"
type input "11.11.2025 00:00"
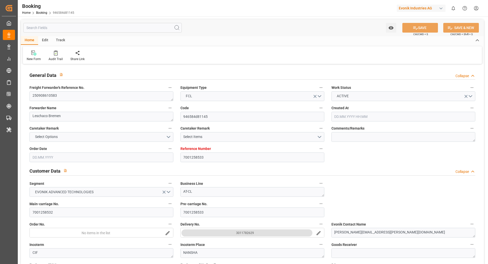
type input "22.10.2025 01:00"
type input "15.10.2025 00:00"
type input "27.10.2025 10:00"
type input "20.10.2025 00:00"
type input "16.09.2025 10:32"
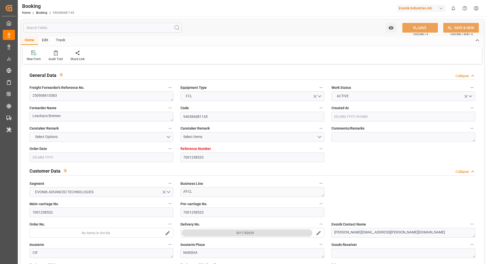
type input "16.09.2025"
type input "23.09.2025 08:00"
type input "22.10.2025 01:00"
type input "15.10.2025 18:11"
type input "27.10.2025 10:00"
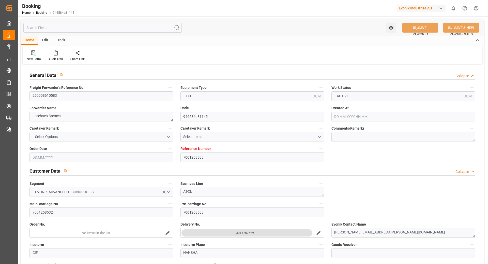
type input "08.11.2025 17:00"
type input "01.11.2025 22:52"
type input "05.11.2025 22:52"
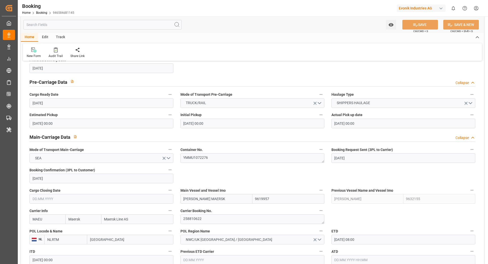
scroll to position [263, 0]
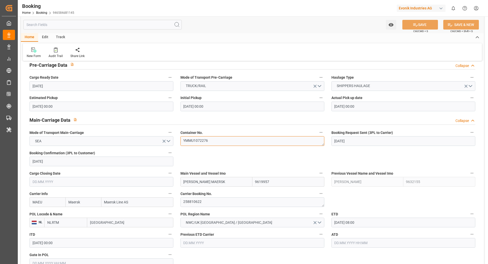
click at [198, 142] on textarea "YMMU1072276" at bounding box center [252, 141] width 144 height 10
paste textarea "HASU1307220"
type textarea "HASU1307220"
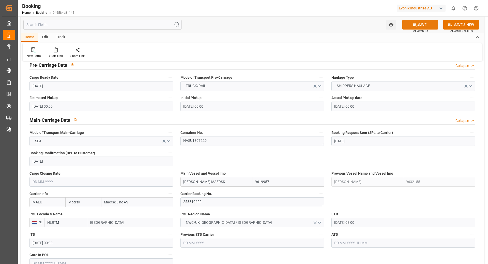
click at [424, 21] on button "SAVE" at bounding box center [420, 25] width 36 height 10
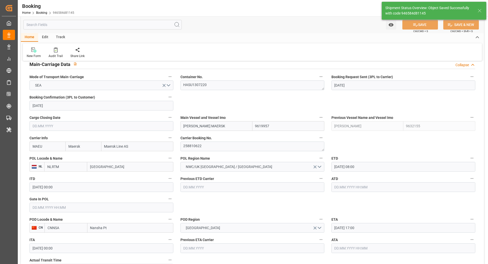
type textarea "[PERSON_NAME]"
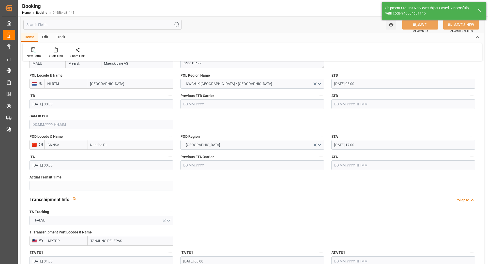
type input "16.09.2025 10:50"
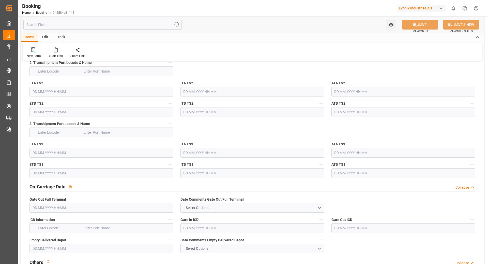
scroll to position [636, 0]
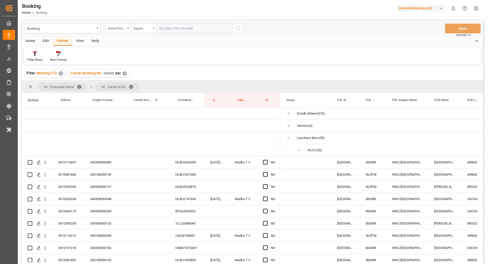
scroll to position [268, 0]
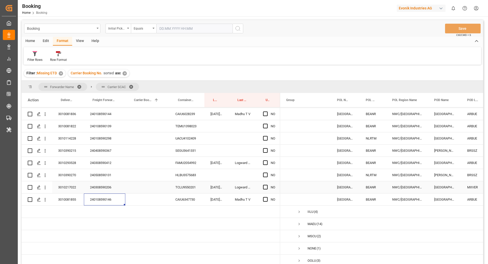
click at [113, 184] on div "240308590206" at bounding box center [104, 187] width 41 height 12
click at [109, 173] on div "240508590131" at bounding box center [104, 175] width 41 height 12
click at [105, 175] on div "240508590131" at bounding box center [104, 175] width 41 height 12
click at [105, 163] on div "240308590412" at bounding box center [104, 163] width 41 height 12
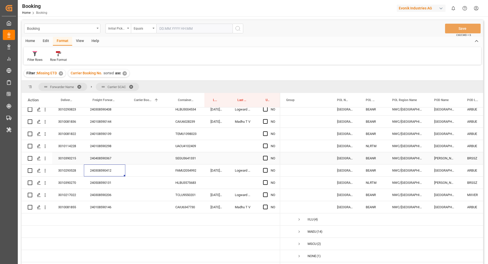
scroll to position [249, 0]
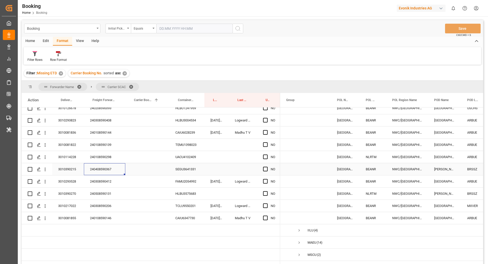
click at [91, 172] on div "240408590367" at bounding box center [104, 169] width 41 height 12
click at [100, 153] on div "240108590298" at bounding box center [104, 157] width 41 height 12
click at [109, 145] on div "240108590139" at bounding box center [104, 144] width 41 height 12
click at [99, 135] on div "240108590144" at bounding box center [104, 132] width 41 height 12
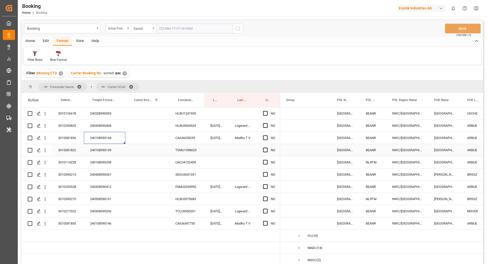
scroll to position [192, 0]
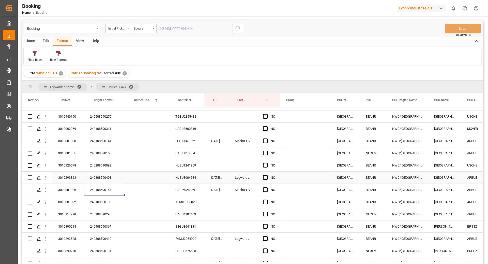
click at [103, 175] on div "240308590408" at bounding box center [104, 177] width 41 height 12
click at [102, 161] on div "240208590093" at bounding box center [104, 165] width 41 height 12
click at [104, 151] on div "240108590153" at bounding box center [104, 153] width 41 height 12
click at [105, 139] on div "240108590141" at bounding box center [104, 141] width 41 height 12
click at [106, 125] on div "240108590311" at bounding box center [104, 128] width 41 height 12
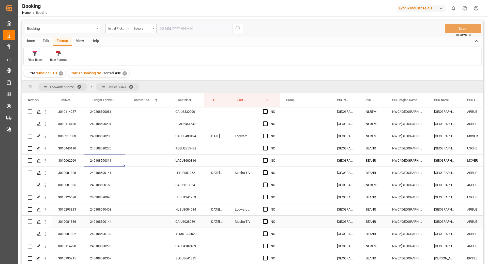
scroll to position [129, 0]
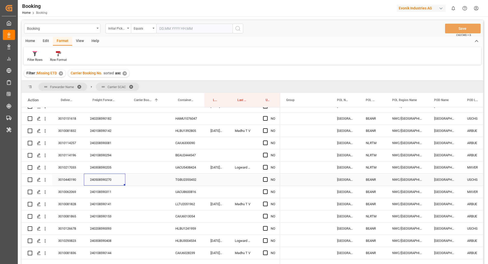
click at [105, 175] on div "240508590270" at bounding box center [104, 179] width 41 height 12
click at [98, 160] on div "240108590294" at bounding box center [104, 155] width 41 height 12
click at [102, 166] on div "240308590205" at bounding box center [104, 167] width 41 height 12
click at [109, 156] on div "240108590294" at bounding box center [104, 155] width 41 height 12
click at [99, 137] on div "240208590081" at bounding box center [104, 143] width 41 height 12
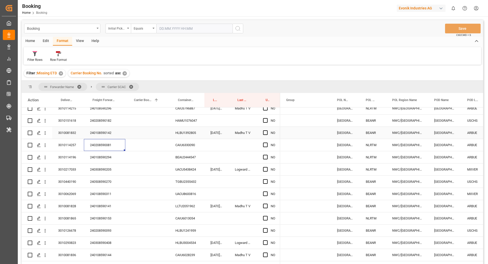
scroll to position [125, 0]
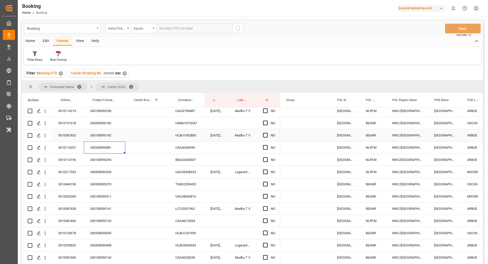
drag, startPoint x: 99, startPoint y: 135, endPoint x: 116, endPoint y: 153, distance: 24.6
click at [99, 135] on div "240108590142" at bounding box center [104, 135] width 41 height 12
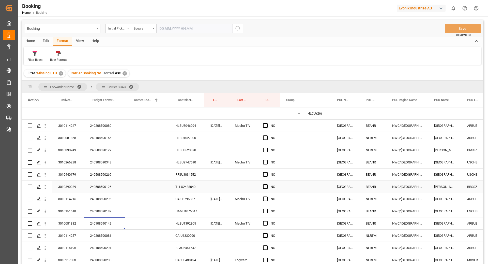
scroll to position [0, 0]
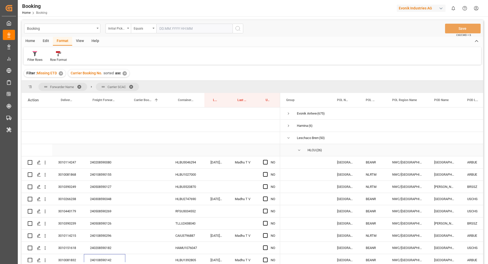
click at [298, 148] on span "Press SPACE to select this row." at bounding box center [299, 150] width 5 height 5
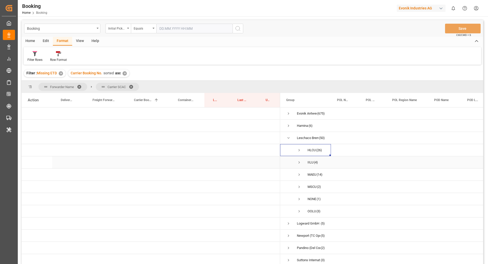
click at [300, 162] on span "Press SPACE to select this row." at bounding box center [299, 162] width 5 height 5
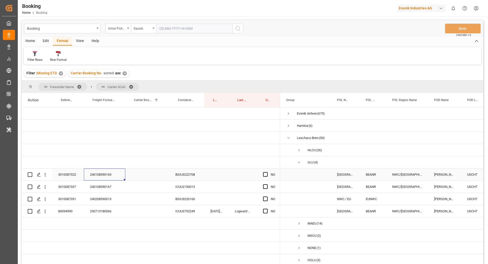
click at [116, 174] on div "240108590165" at bounding box center [104, 174] width 41 height 12
click at [113, 187] on div "240108590167" at bounding box center [104, 186] width 41 height 12
click at [296, 163] on span "IILU (4)" at bounding box center [305, 161] width 39 height 11
click at [299, 161] on span "Press SPACE to select this row." at bounding box center [299, 162] width 5 height 5
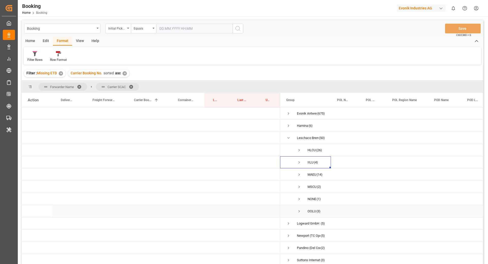
click at [299, 207] on span "Press SPACE to select this row." at bounding box center [299, 211] width 5 height 12
click at [301, 211] on span "Press SPACE to select this row." at bounding box center [299, 211] width 5 height 5
click at [298, 212] on span "Press SPACE to select this row." at bounding box center [299, 211] width 5 height 5
click at [299, 210] on span "Press SPACE to select this row." at bounding box center [299, 211] width 5 height 5
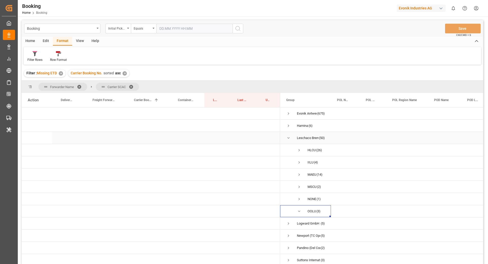
click at [288, 135] on span "Press SPACE to select this row." at bounding box center [288, 138] width 5 height 12
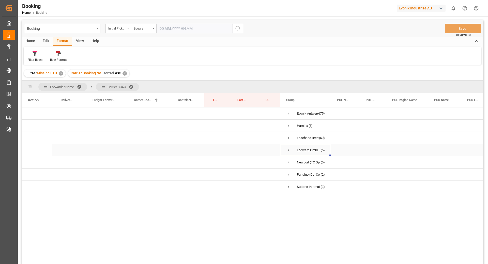
click at [287, 149] on span "Press SPACE to select this row." at bounding box center [288, 150] width 5 height 5
click at [292, 150] on span "Logward GmbH & Co. KG (5)" at bounding box center [305, 149] width 39 height 11
click at [289, 150] on span "Press SPACE to select this row." at bounding box center [288, 150] width 5 height 5
click at [227, 53] on div "Filter Rows Row Format" at bounding box center [252, 56] width 457 height 18
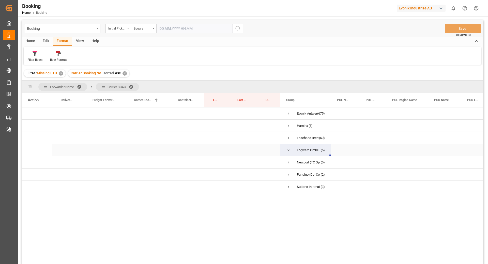
click at [291, 150] on span "Logward GmbH & Co. KG (5)" at bounding box center [305, 149] width 39 height 11
click at [289, 150] on span "Press SPACE to select this row." at bounding box center [288, 150] width 5 height 5
click at [289, 149] on span "Press SPACE to select this row." at bounding box center [288, 150] width 5 height 5
click at [290, 151] on span "Logward GmbH & Co. KG (5)" at bounding box center [305, 149] width 39 height 11
click at [290, 150] on span "Press SPACE to select this row." at bounding box center [288, 150] width 5 height 5
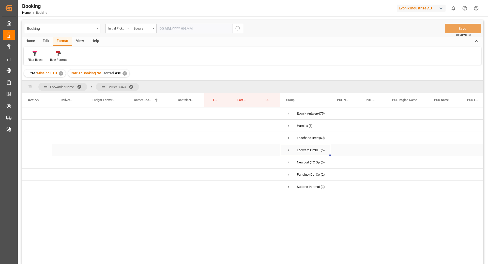
click at [287, 150] on span "Press SPACE to select this row." at bounding box center [288, 150] width 5 height 5
click at [290, 137] on span "Press SPACE to select this row." at bounding box center [288, 137] width 5 height 5
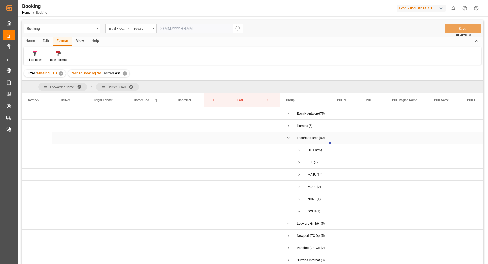
click at [290, 137] on span "Press SPACE to select this row." at bounding box center [288, 137] width 5 height 5
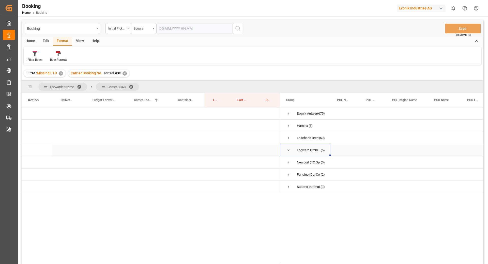
click at [289, 150] on span "Press SPACE to select this row." at bounding box center [288, 150] width 5 height 5
click at [287, 115] on span "Press SPACE to select this row." at bounding box center [288, 113] width 5 height 5
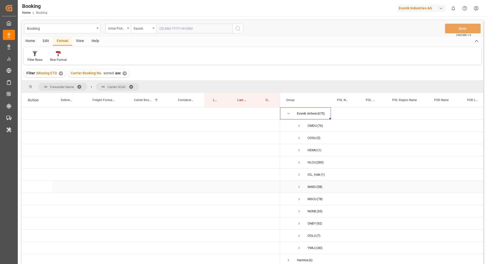
click at [298, 187] on span "Press SPACE to select this row." at bounding box center [299, 186] width 5 height 5
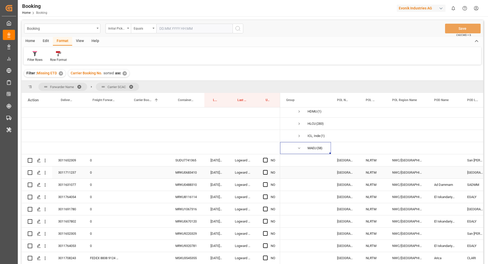
scroll to position [66, 0]
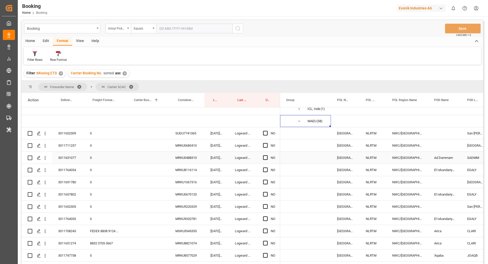
click at [189, 159] on div "MRKU0488310" at bounding box center [186, 157] width 35 height 12
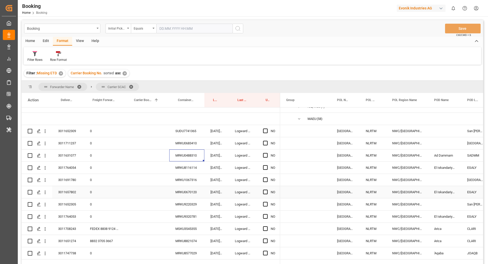
scroll to position [71, 0]
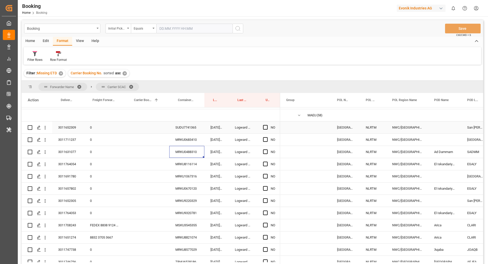
click at [63, 127] on div "3011652309" at bounding box center [68, 127] width 32 height 12
click at [192, 130] on div "SUDU7741365" at bounding box center [186, 127] width 35 height 12
click at [192, 140] on div "MRKU0683410" at bounding box center [186, 139] width 35 height 12
click at [183, 150] on div "MRKU0488310" at bounding box center [186, 152] width 35 height 12
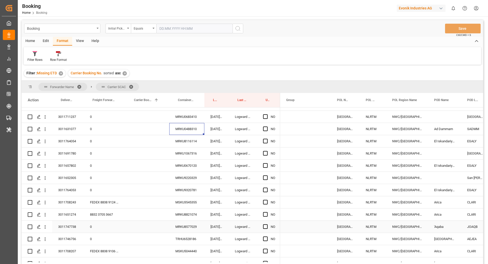
scroll to position [126, 0]
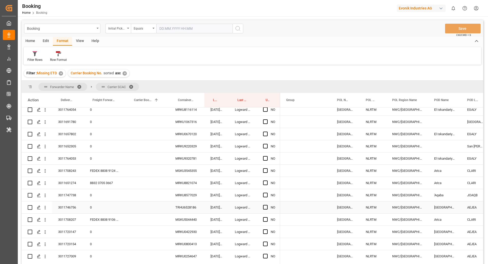
click at [191, 207] on div "TRHU6528186" at bounding box center [186, 207] width 35 height 12
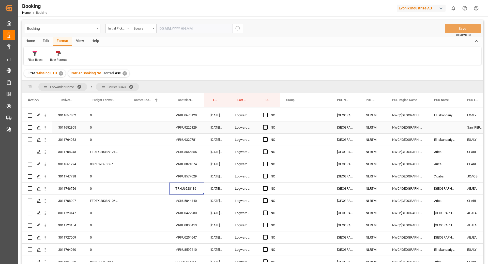
scroll to position [145, 0]
click at [187, 158] on div "MRKU8821074" at bounding box center [186, 164] width 35 height 12
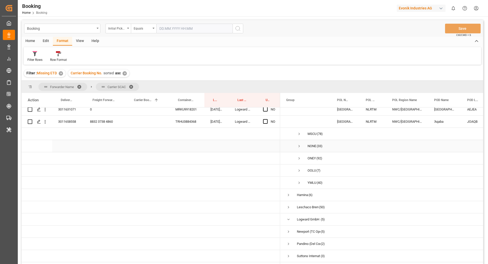
scroll to position [776, 0]
click at [298, 180] on span "Press SPACE to select this row." at bounding box center [299, 182] width 5 height 5
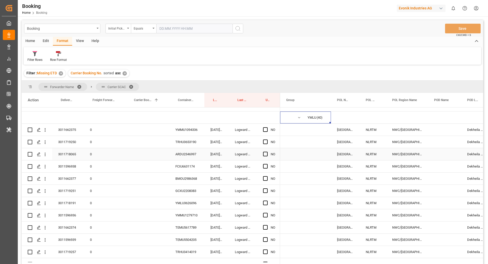
scroll to position [875, 0]
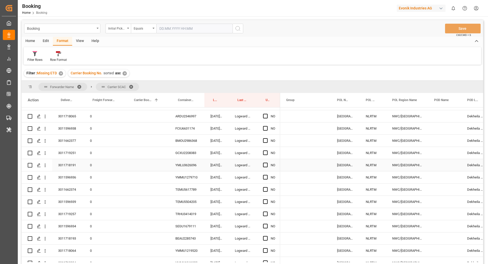
click at [193, 149] on div "GCXU2208383" at bounding box center [186, 153] width 35 height 12
click at [179, 183] on div "TEMU5617789" at bounding box center [186, 189] width 35 height 12
